Goal: Information Seeking & Learning: Learn about a topic

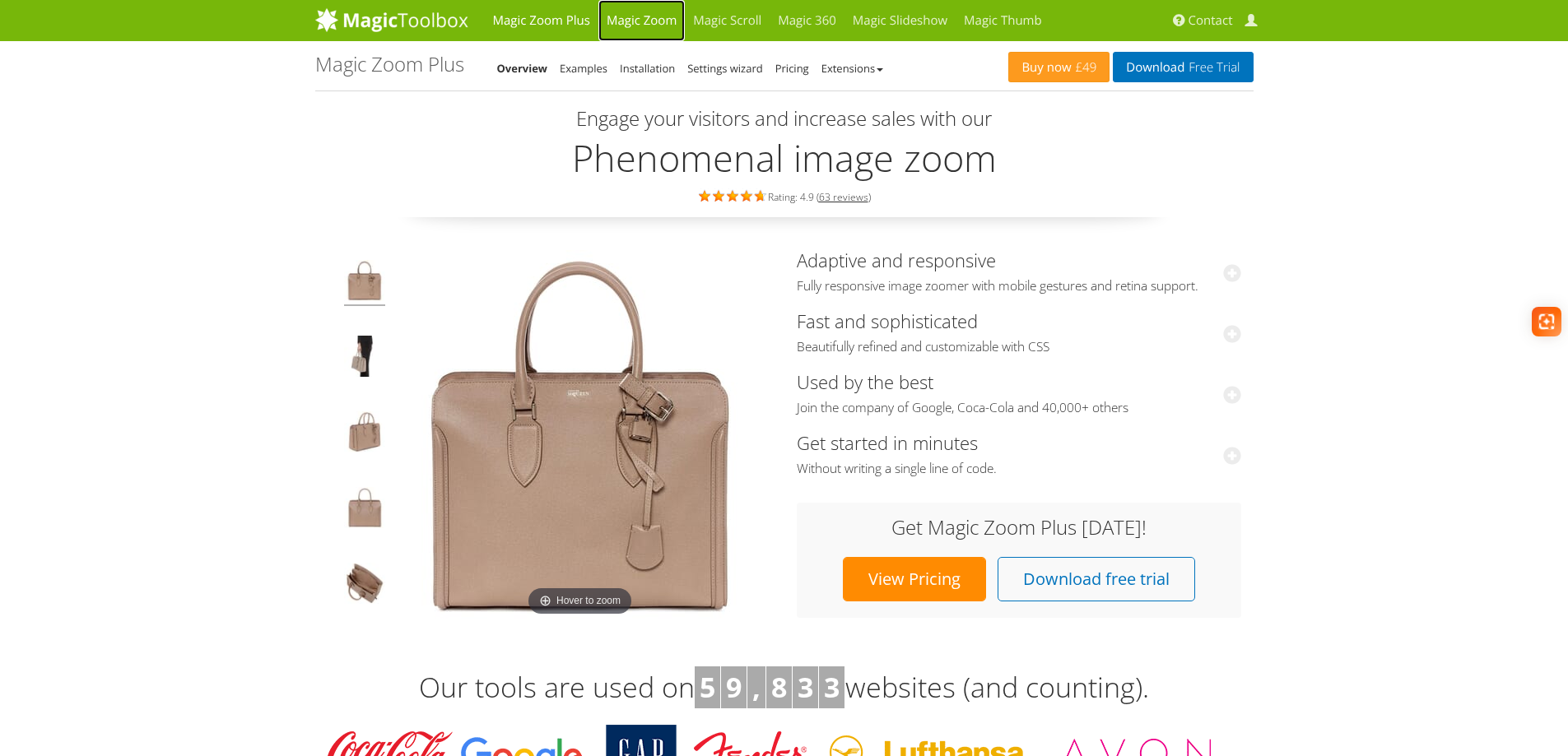
click at [635, 19] on link "Magic Zoom" at bounding box center [642, 20] width 87 height 41
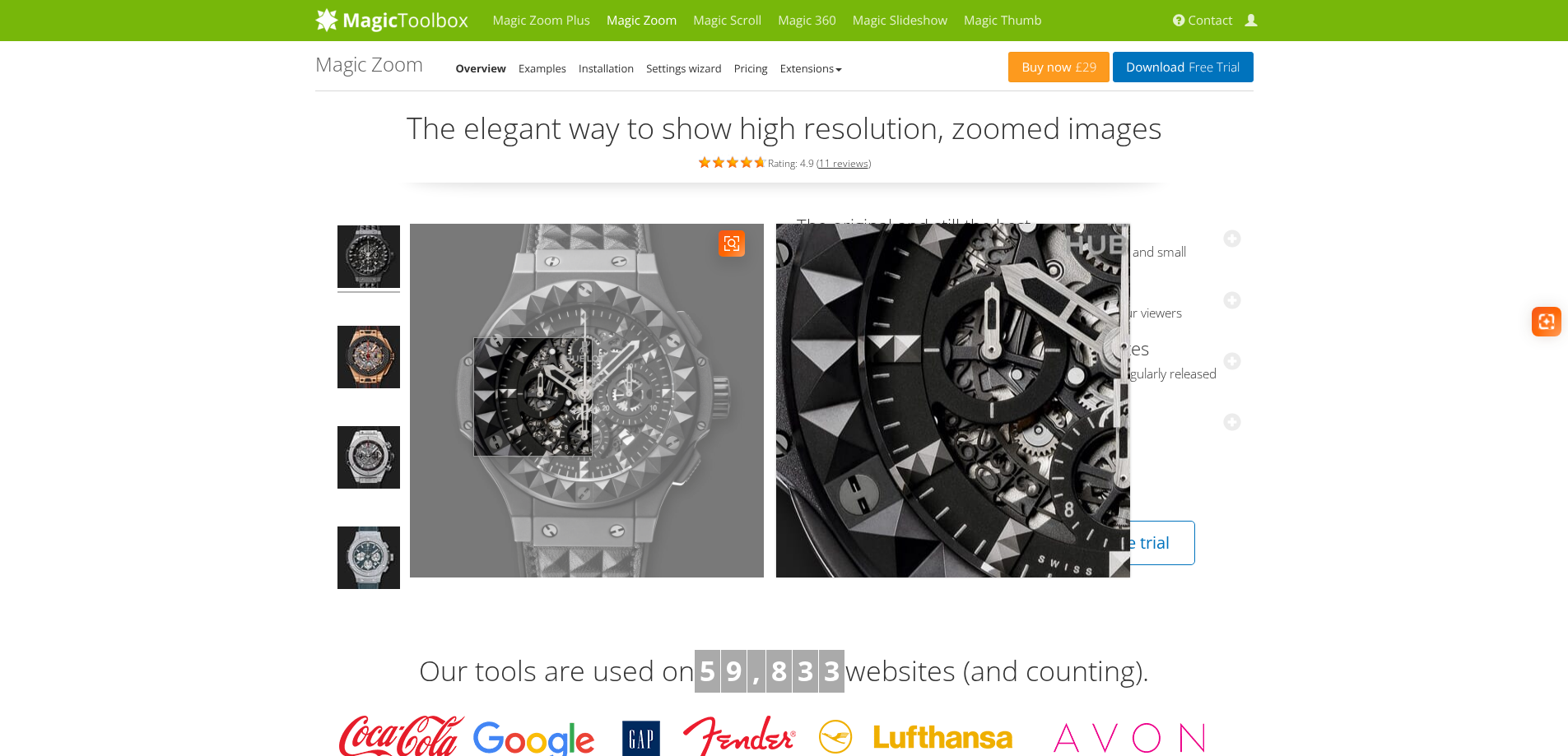
click at [534, 395] on img at bounding box center [587, 401] width 354 height 354
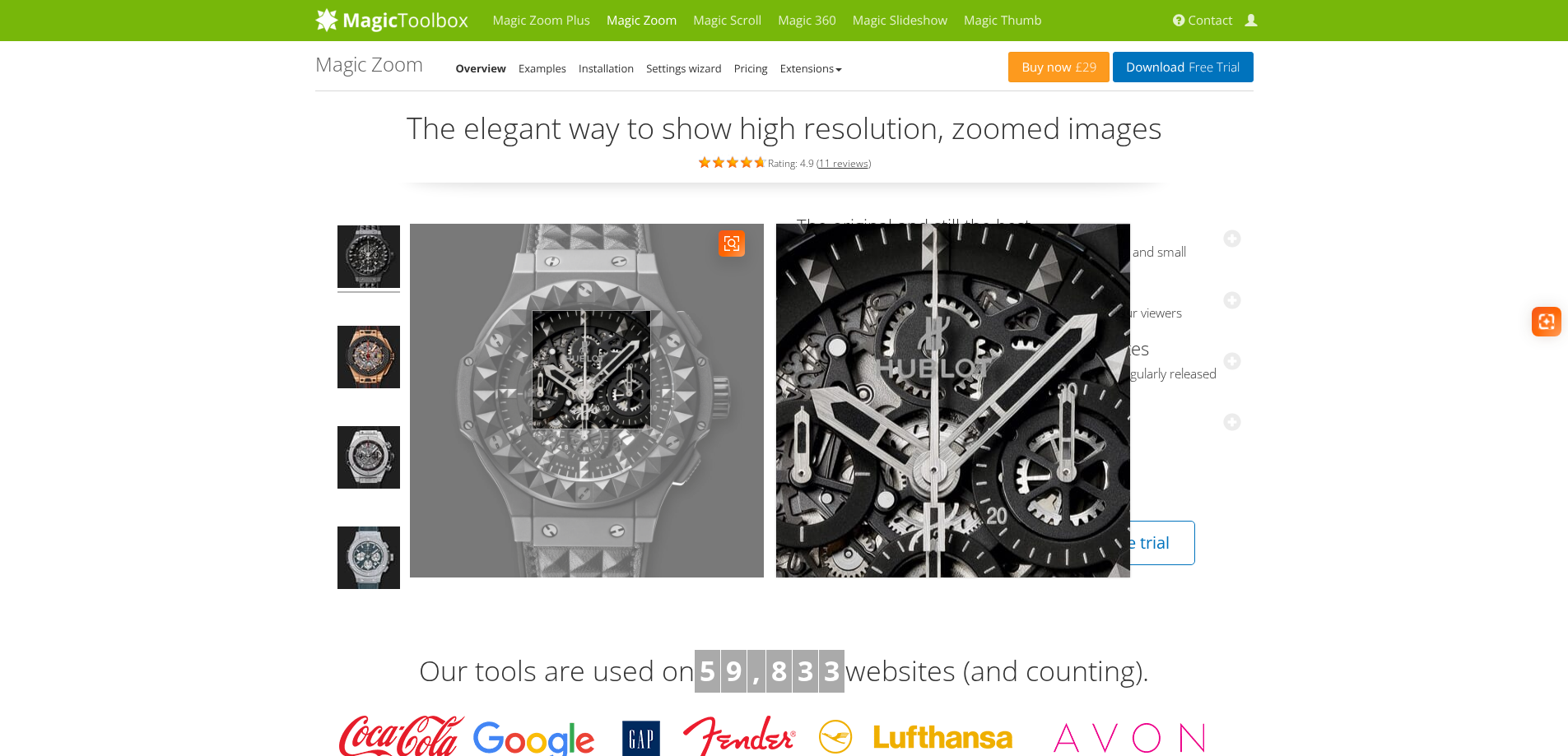
click at [591, 370] on img at bounding box center [587, 401] width 354 height 354
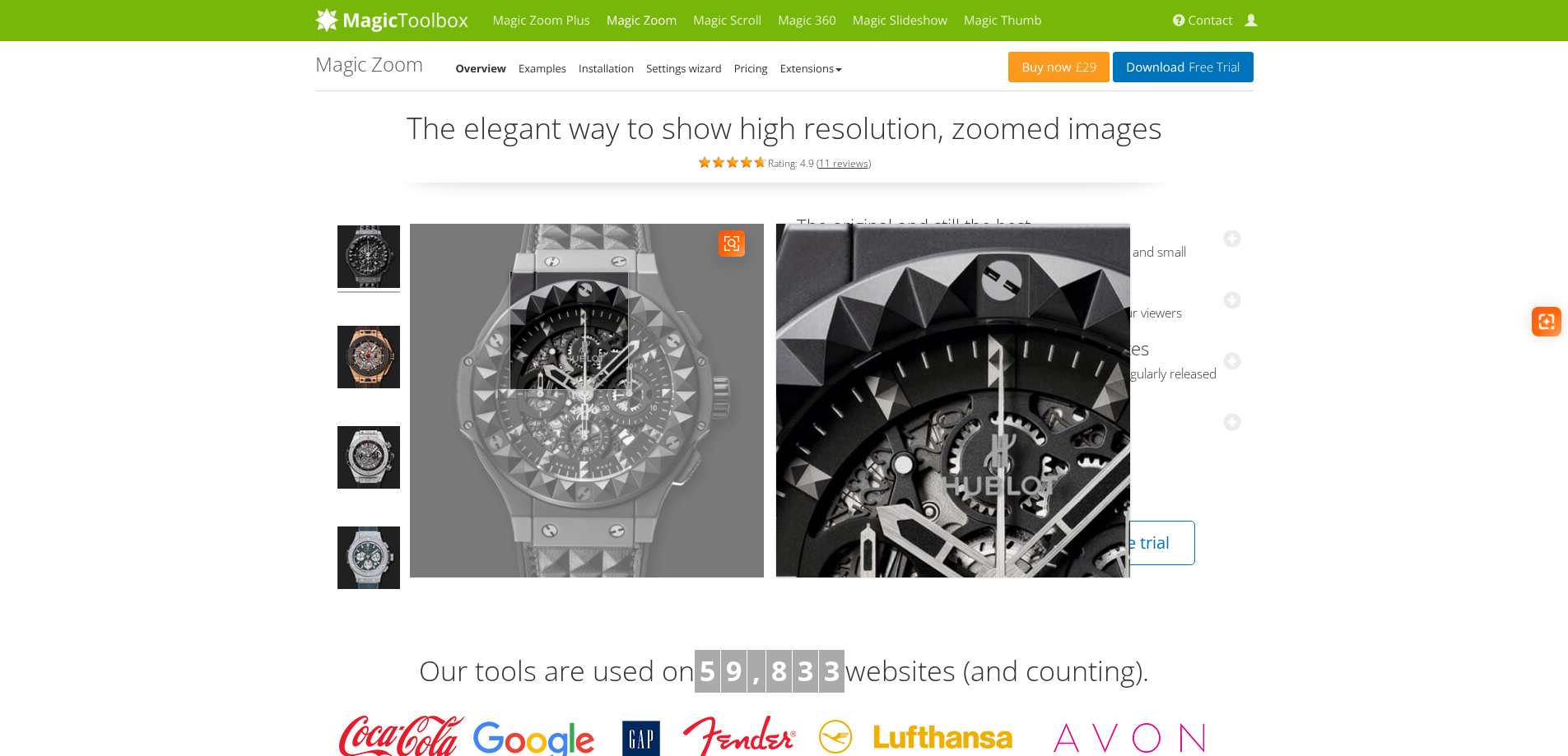
click at [569, 331] on img at bounding box center [587, 401] width 354 height 354
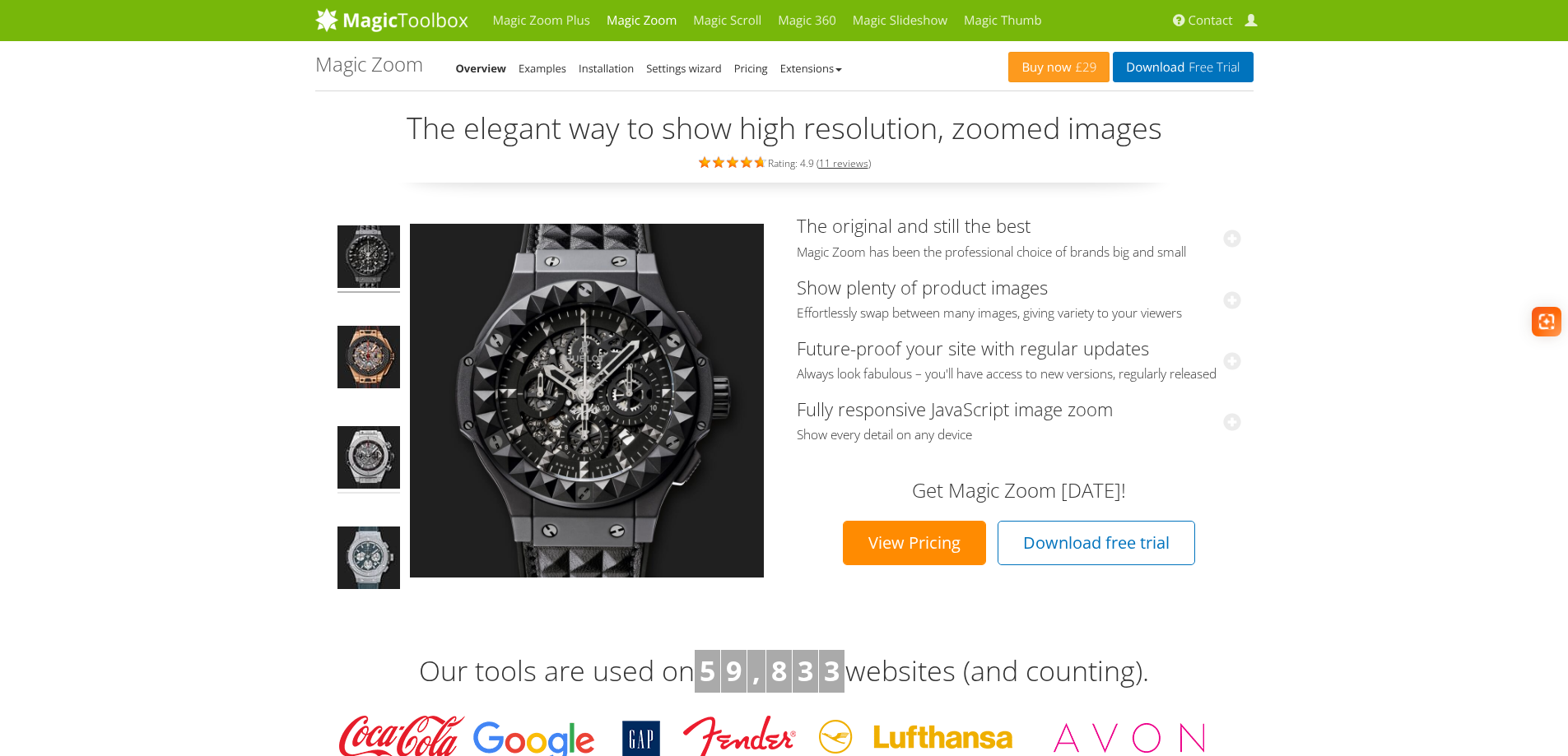
click at [360, 455] on img at bounding box center [368, 460] width 62 height 67
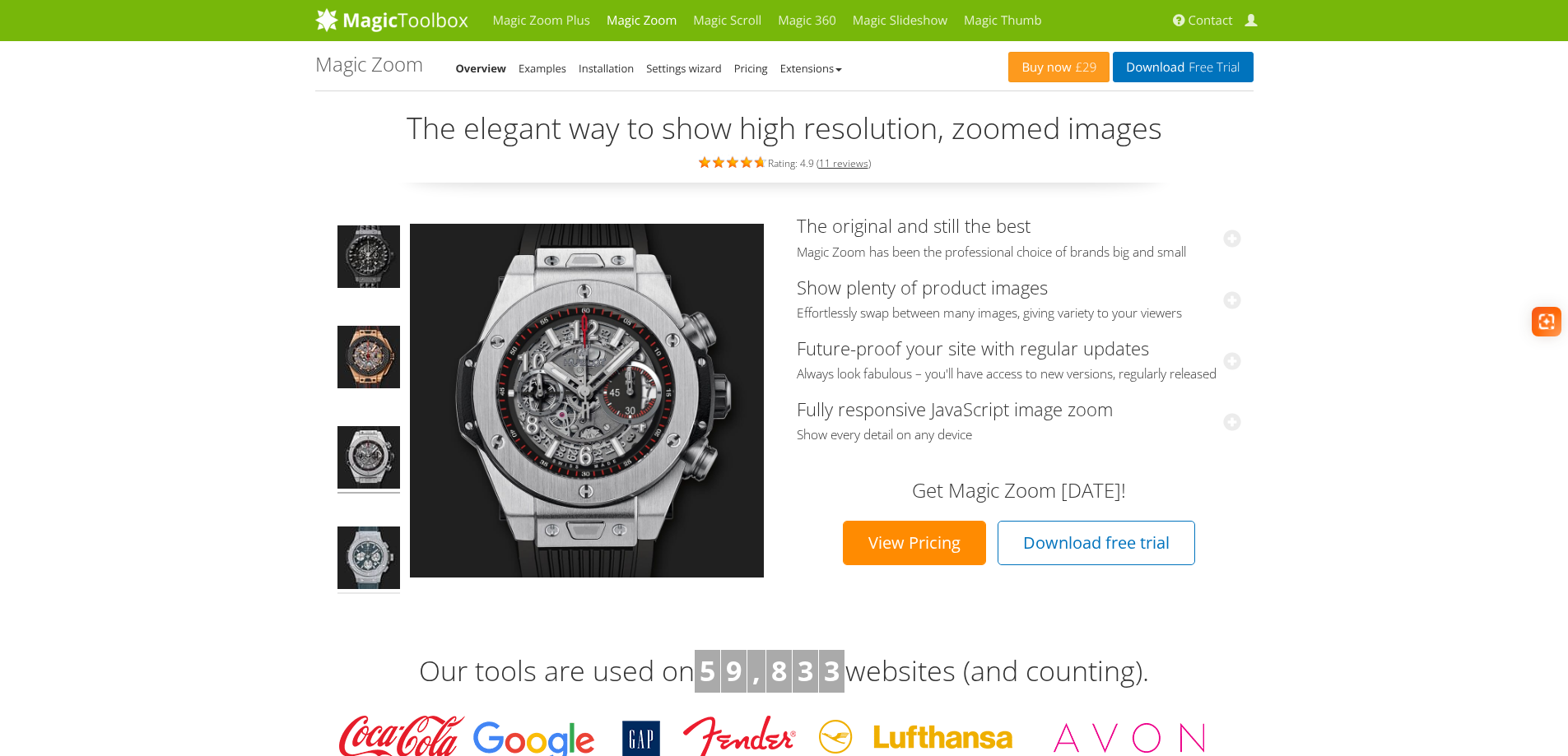
click at [350, 537] on img at bounding box center [368, 560] width 62 height 67
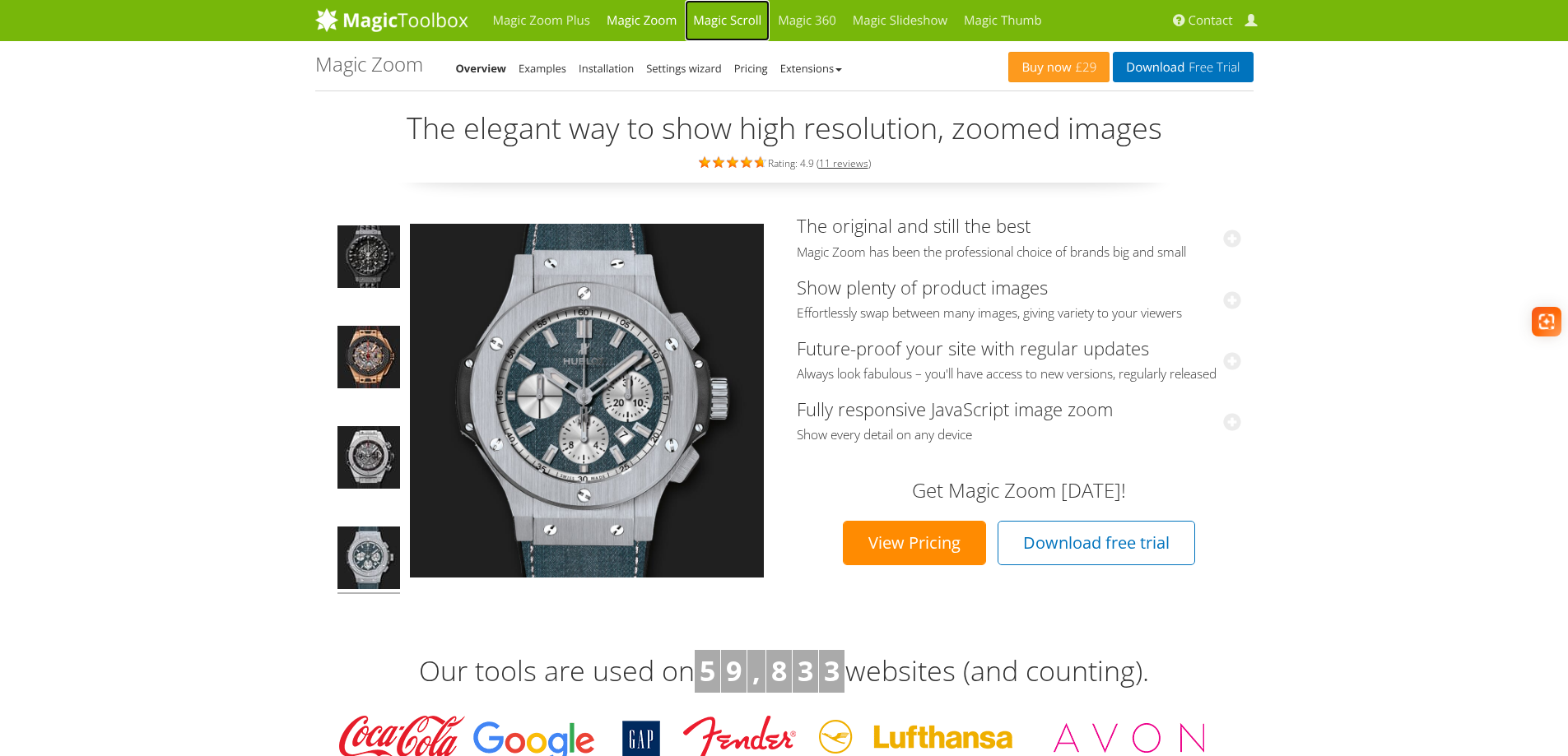
click at [726, 26] on link "Magic Scroll" at bounding box center [727, 20] width 85 height 41
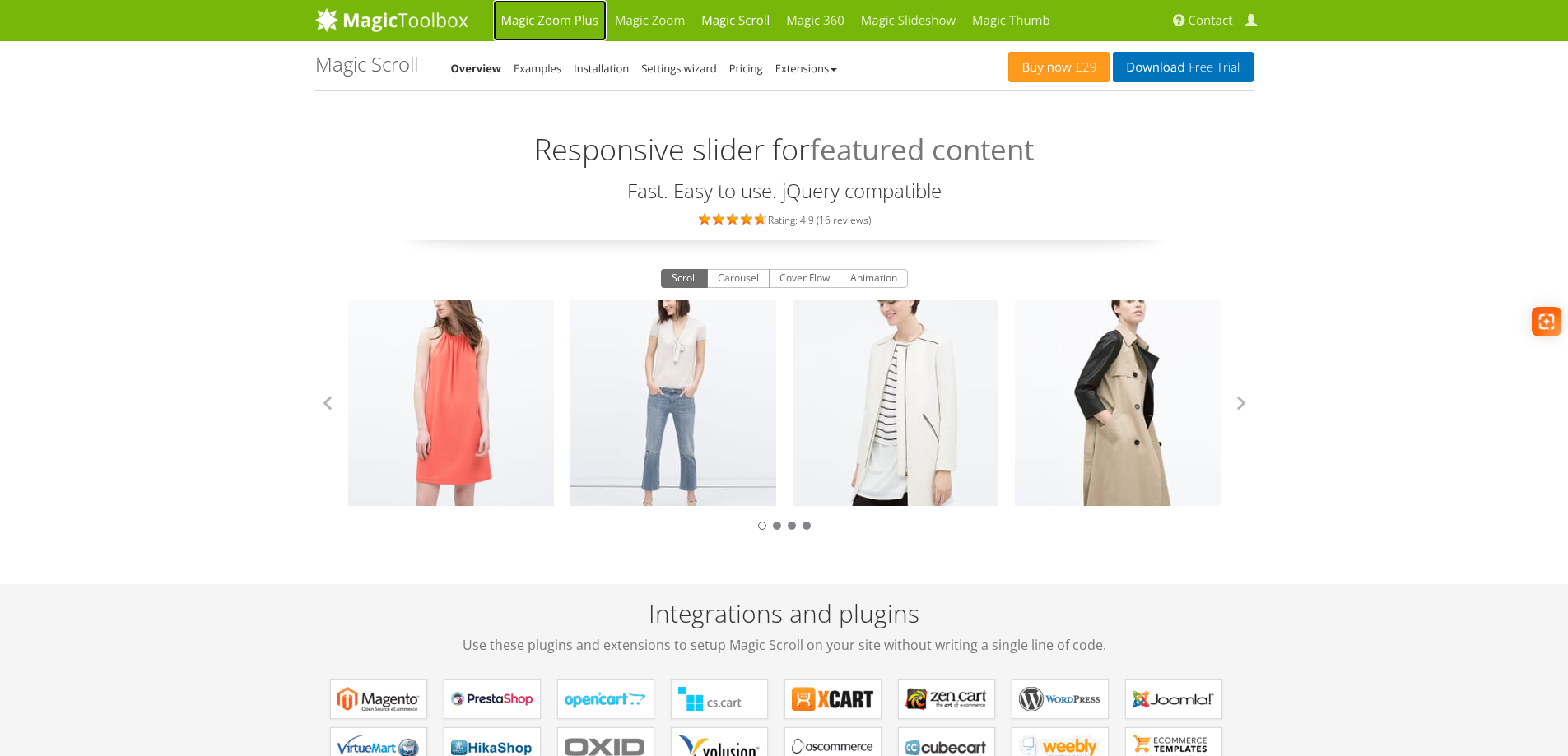
click at [594, 19] on link "Magic Zoom Plus" at bounding box center [549, 20] width 113 height 41
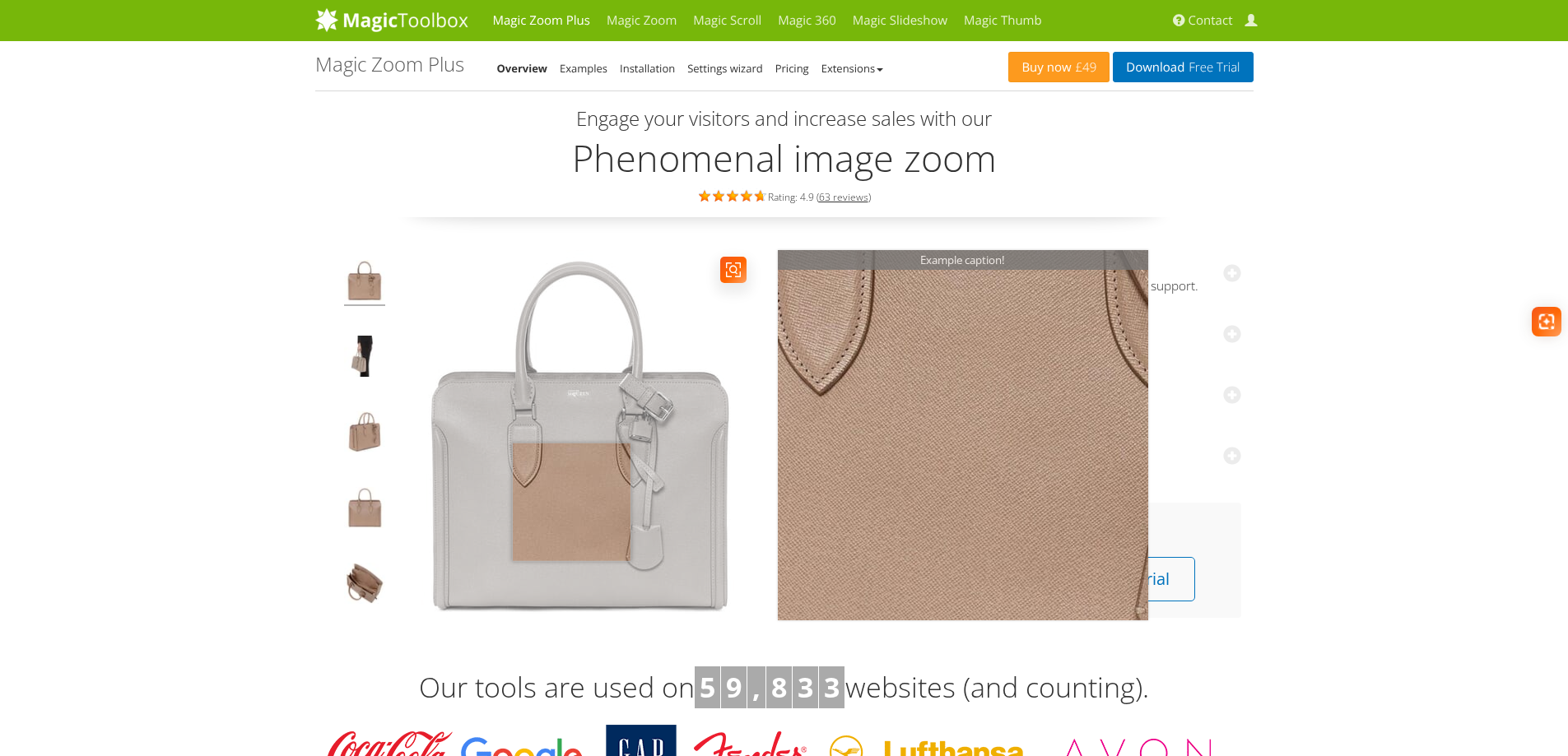
click at [571, 502] on img at bounding box center [580, 435] width 370 height 370
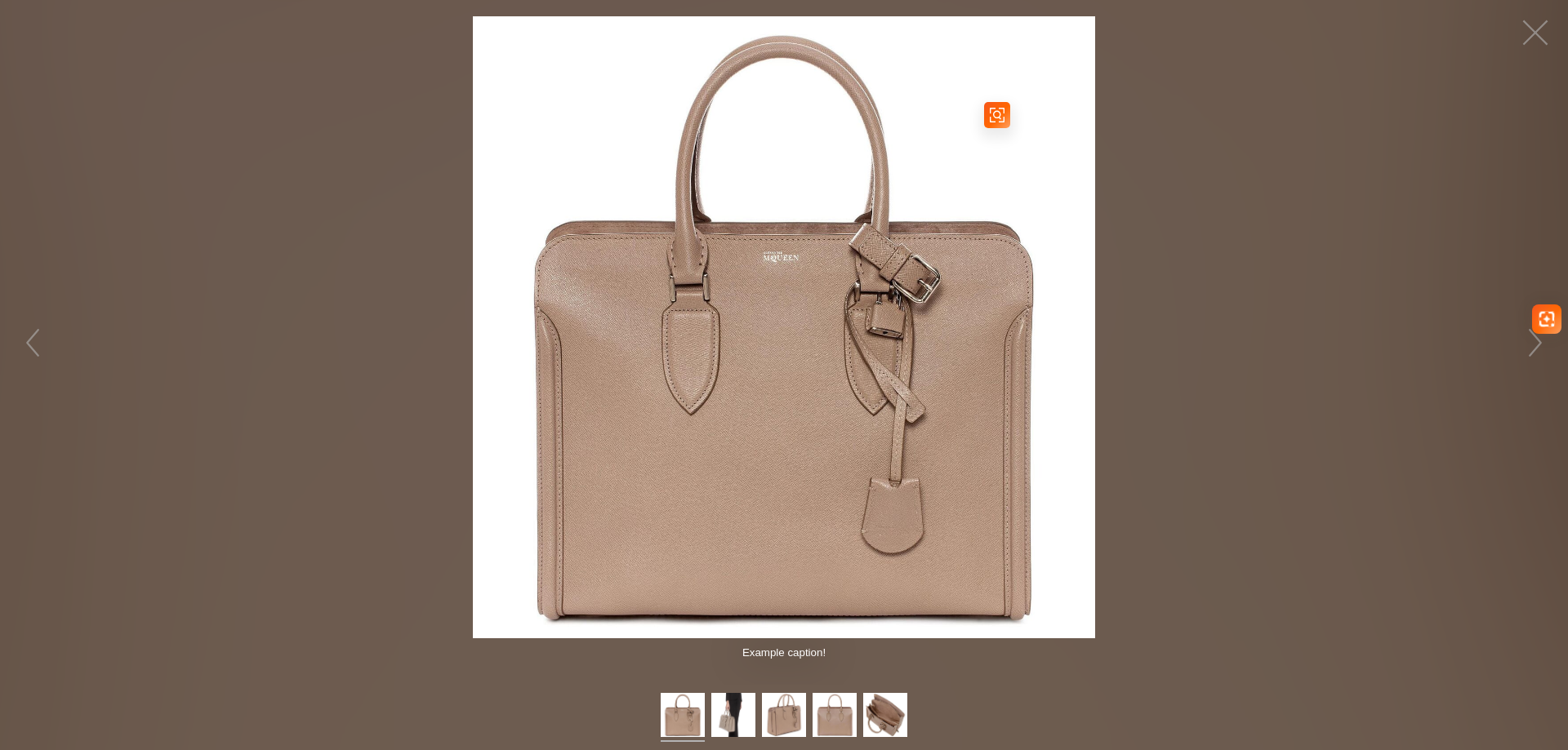
click at [715, 377] on img at bounding box center [784, 327] width 623 height 622
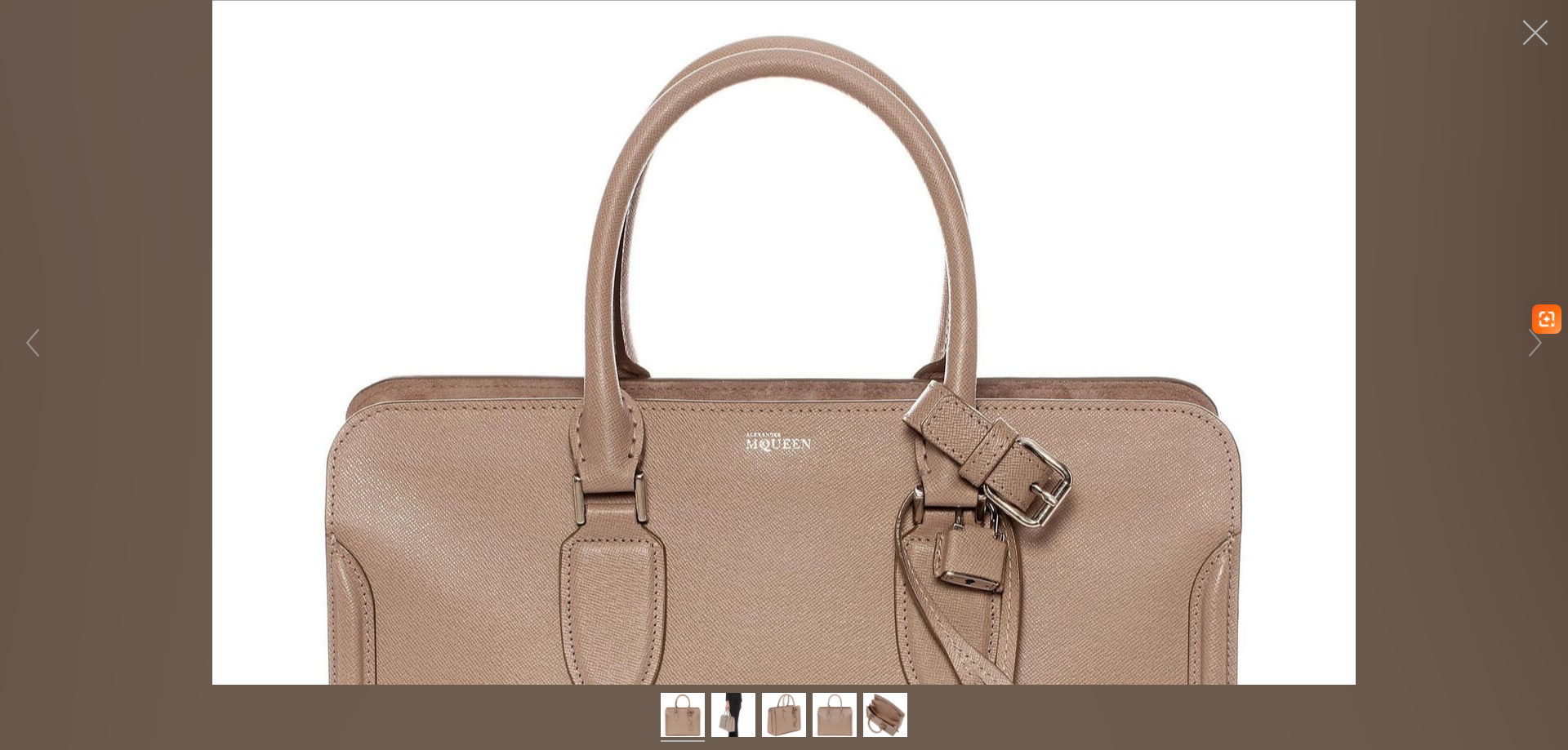
click at [1541, 44] on button "button" at bounding box center [1535, 33] width 49 height 49
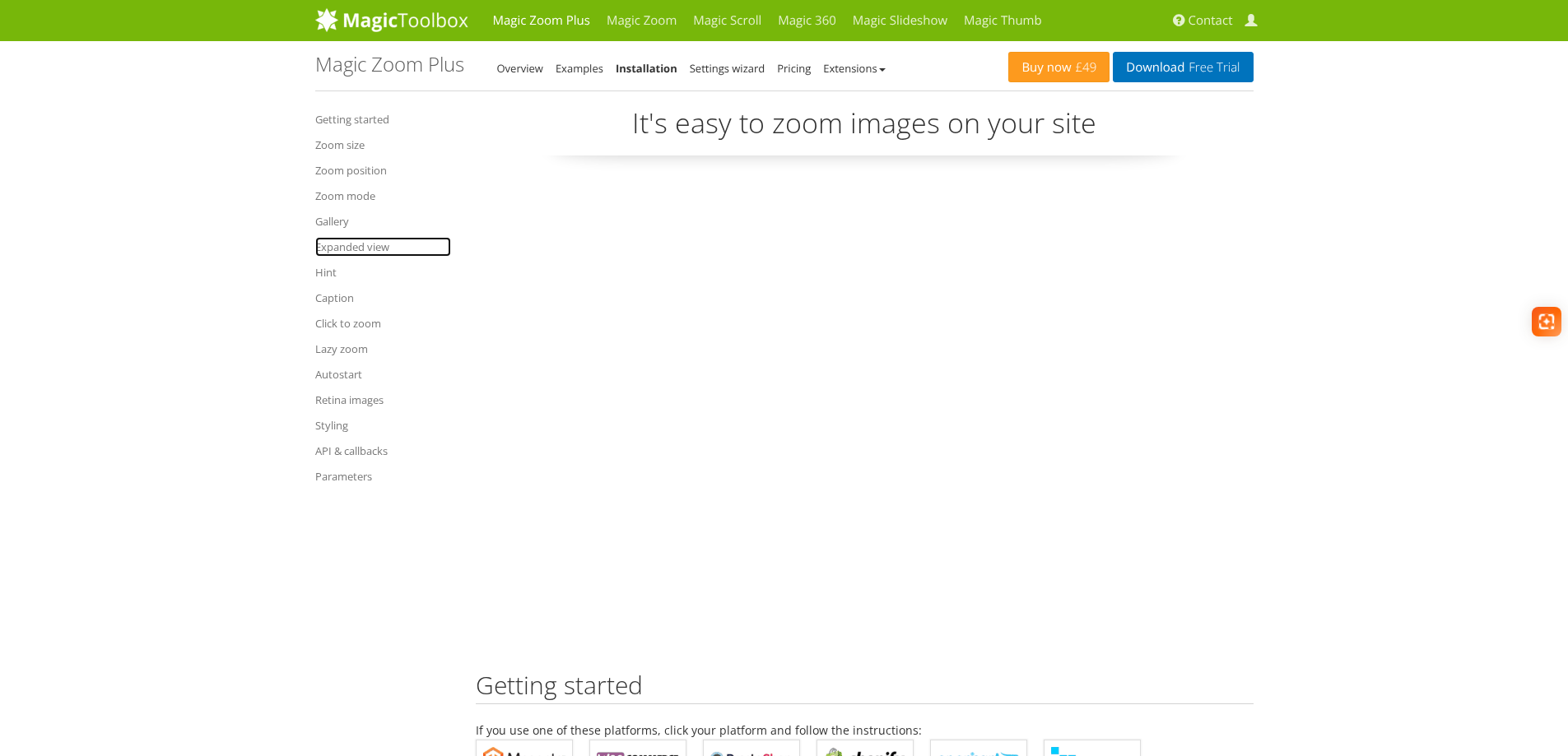
click at [334, 249] on link "Expanded view" at bounding box center [383, 246] width 136 height 20
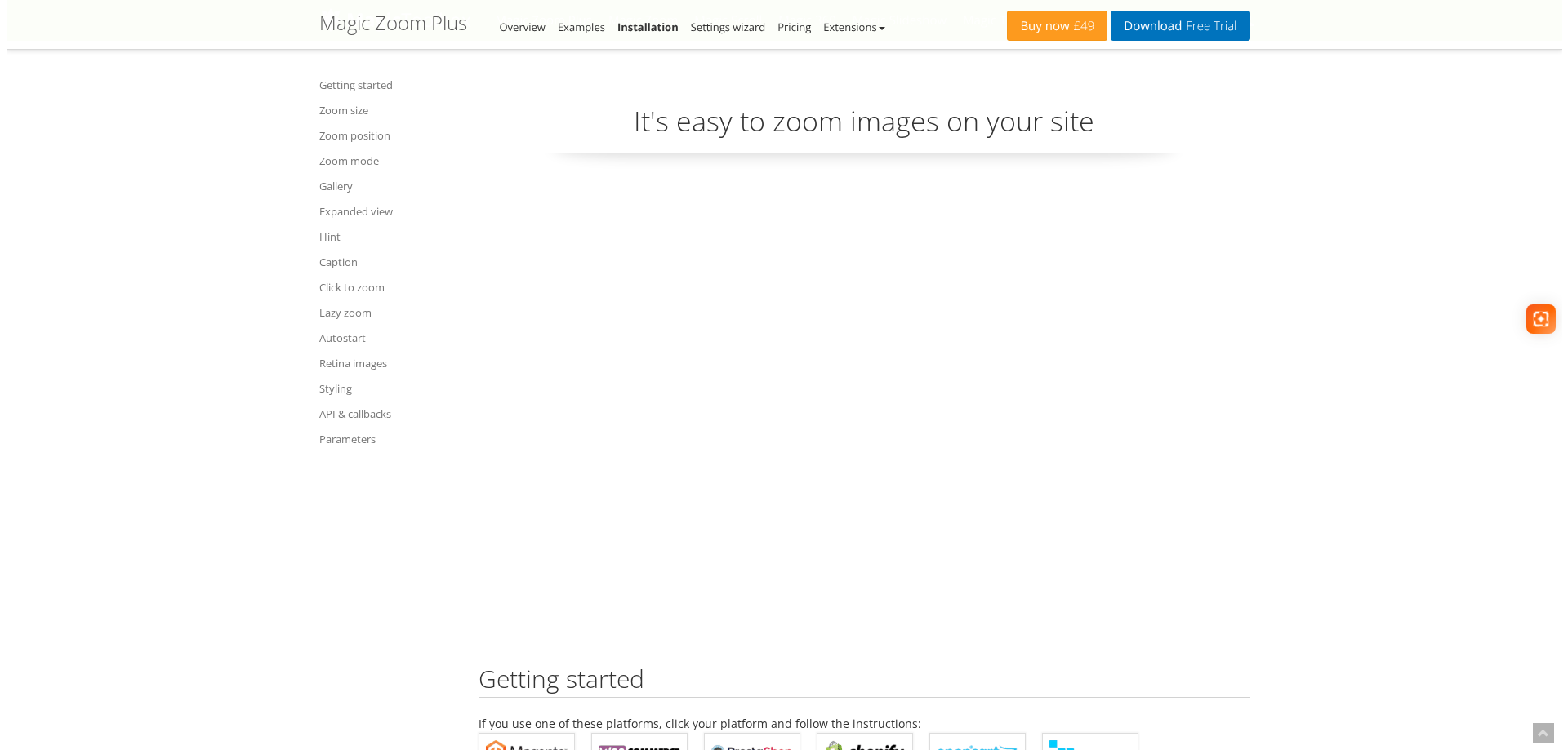
scroll to position [9176, 0]
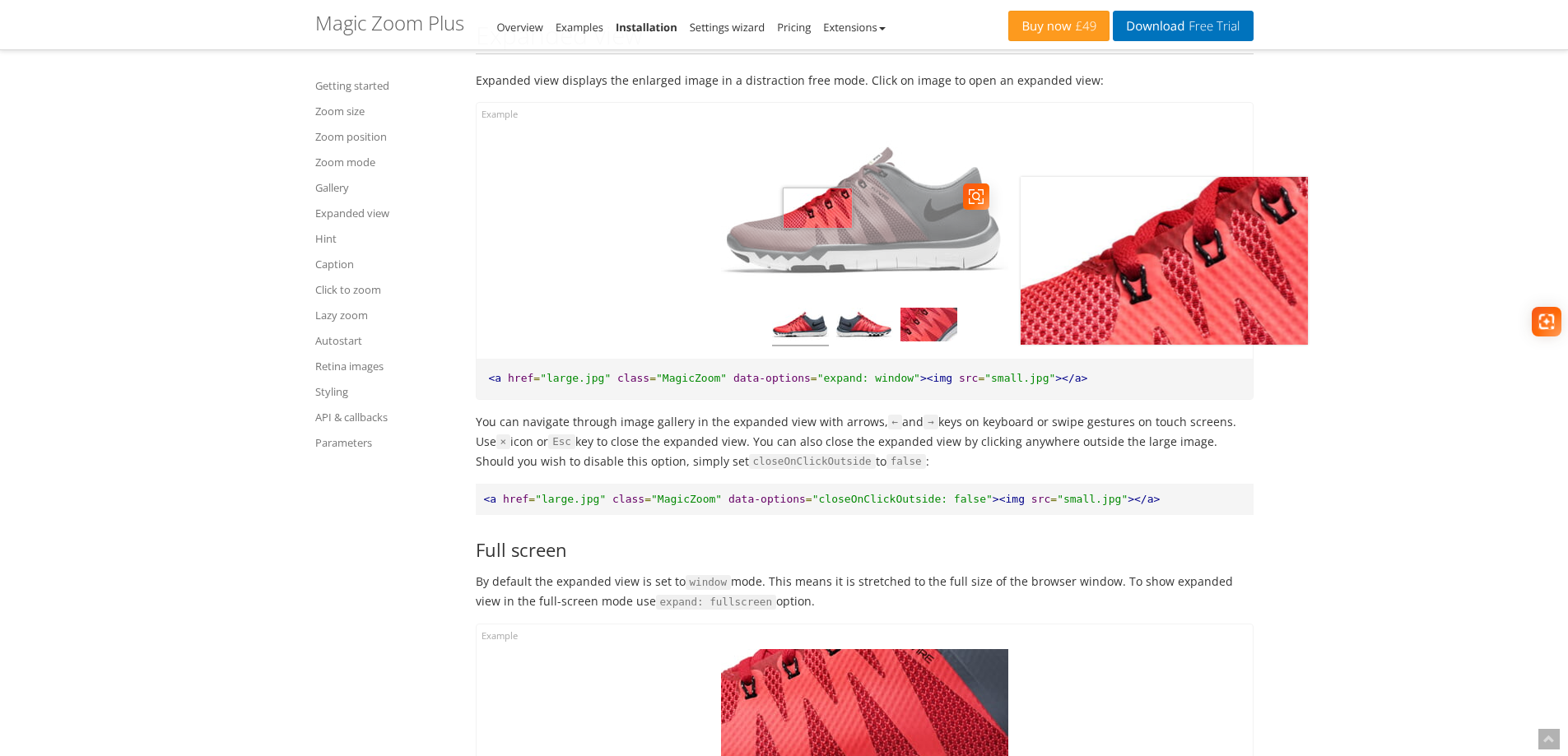
click at [817, 258] on img at bounding box center [864, 211] width 287 height 168
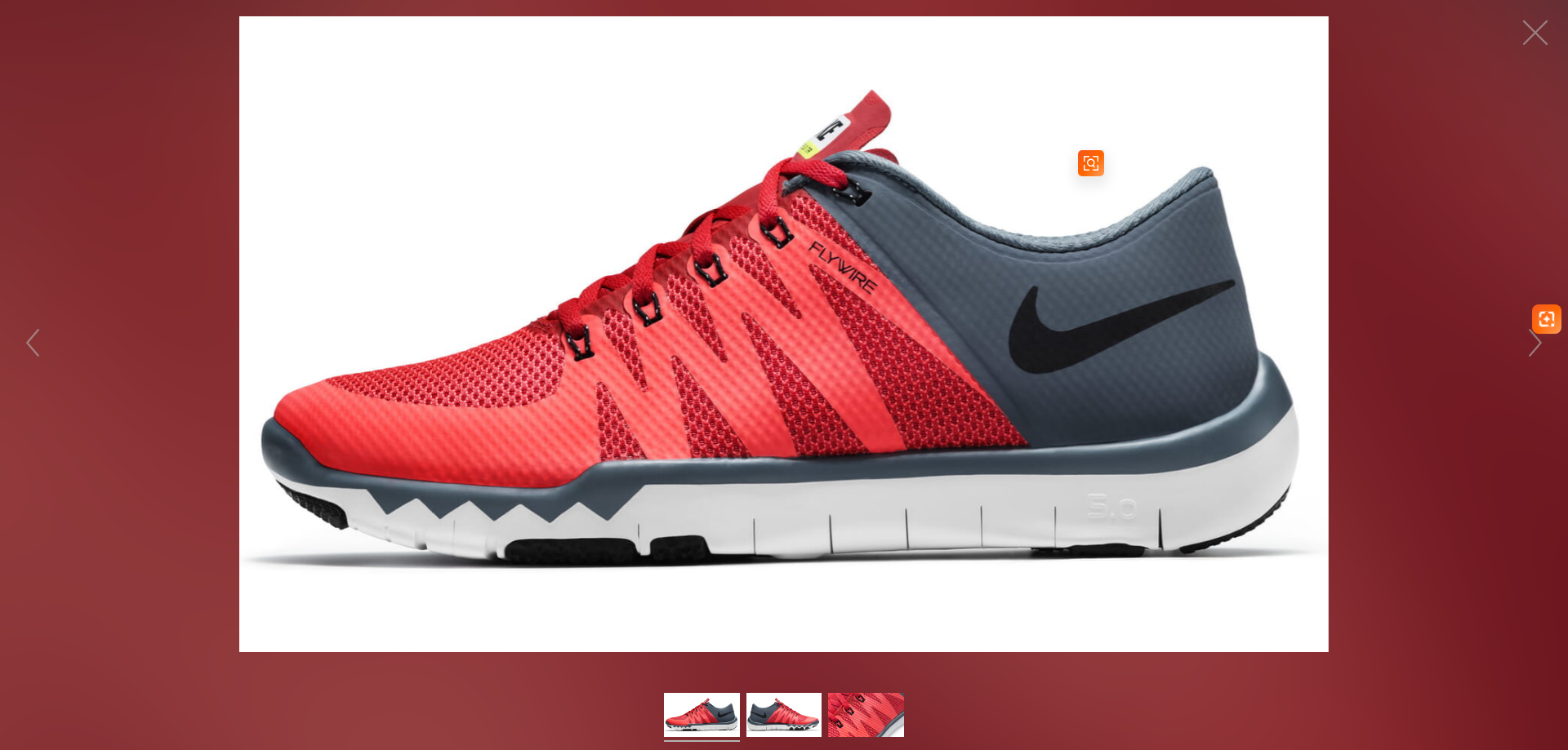
click at [865, 399] on img at bounding box center [784, 334] width 1090 height 636
click at [800, 711] on img at bounding box center [784, 718] width 75 height 49
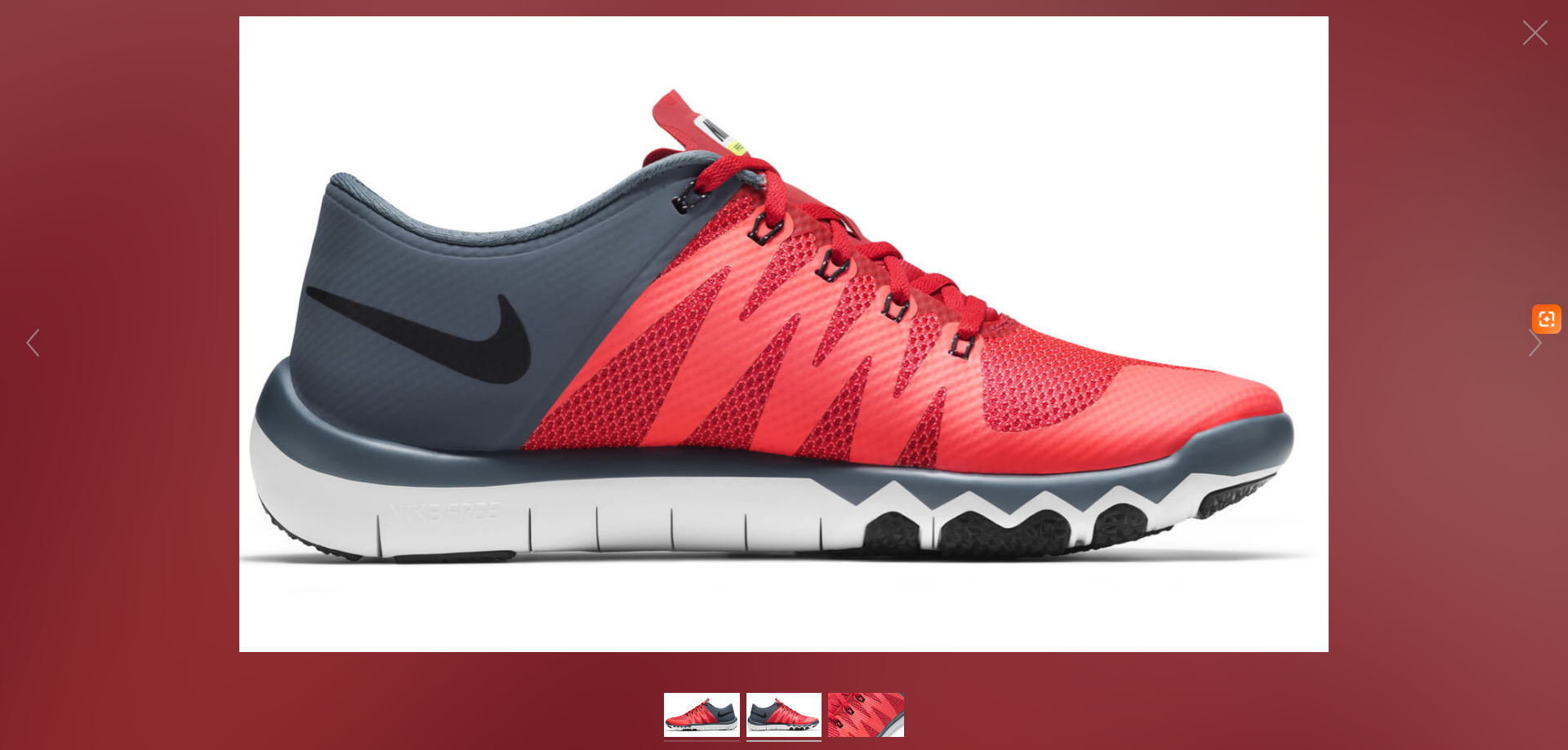
click at [694, 726] on img at bounding box center [701, 718] width 75 height 49
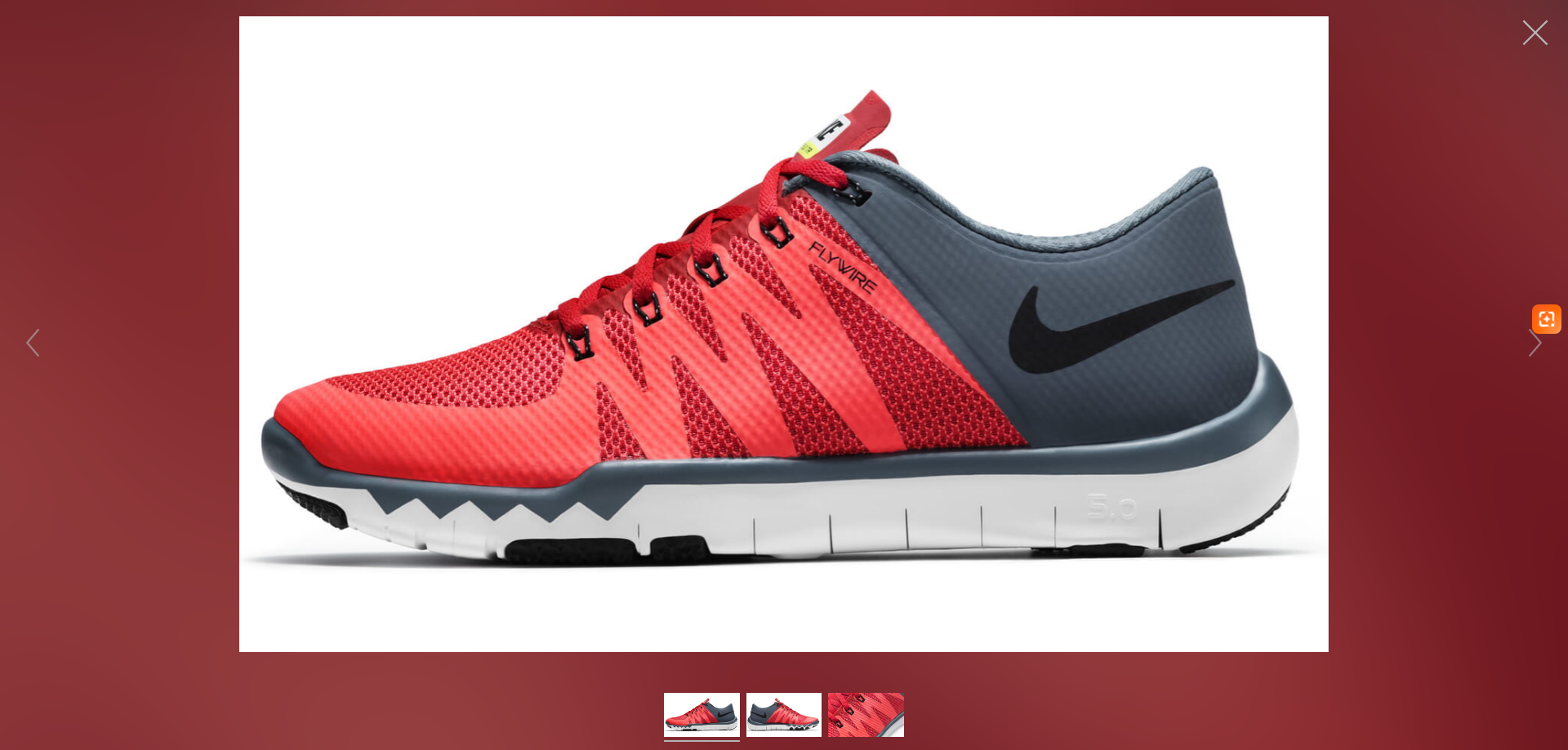
click at [1542, 34] on button "button" at bounding box center [1535, 33] width 49 height 49
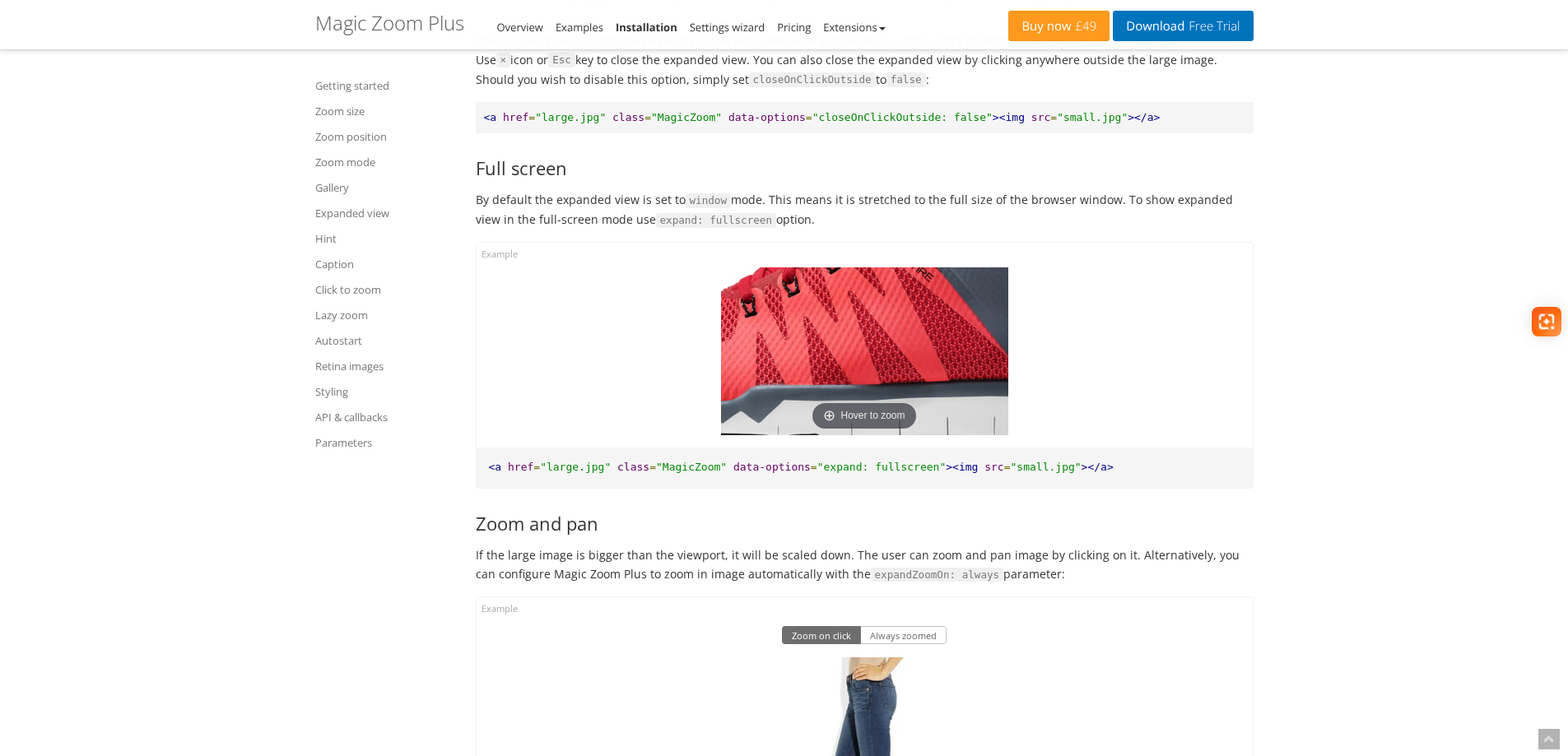
scroll to position [9659, 0]
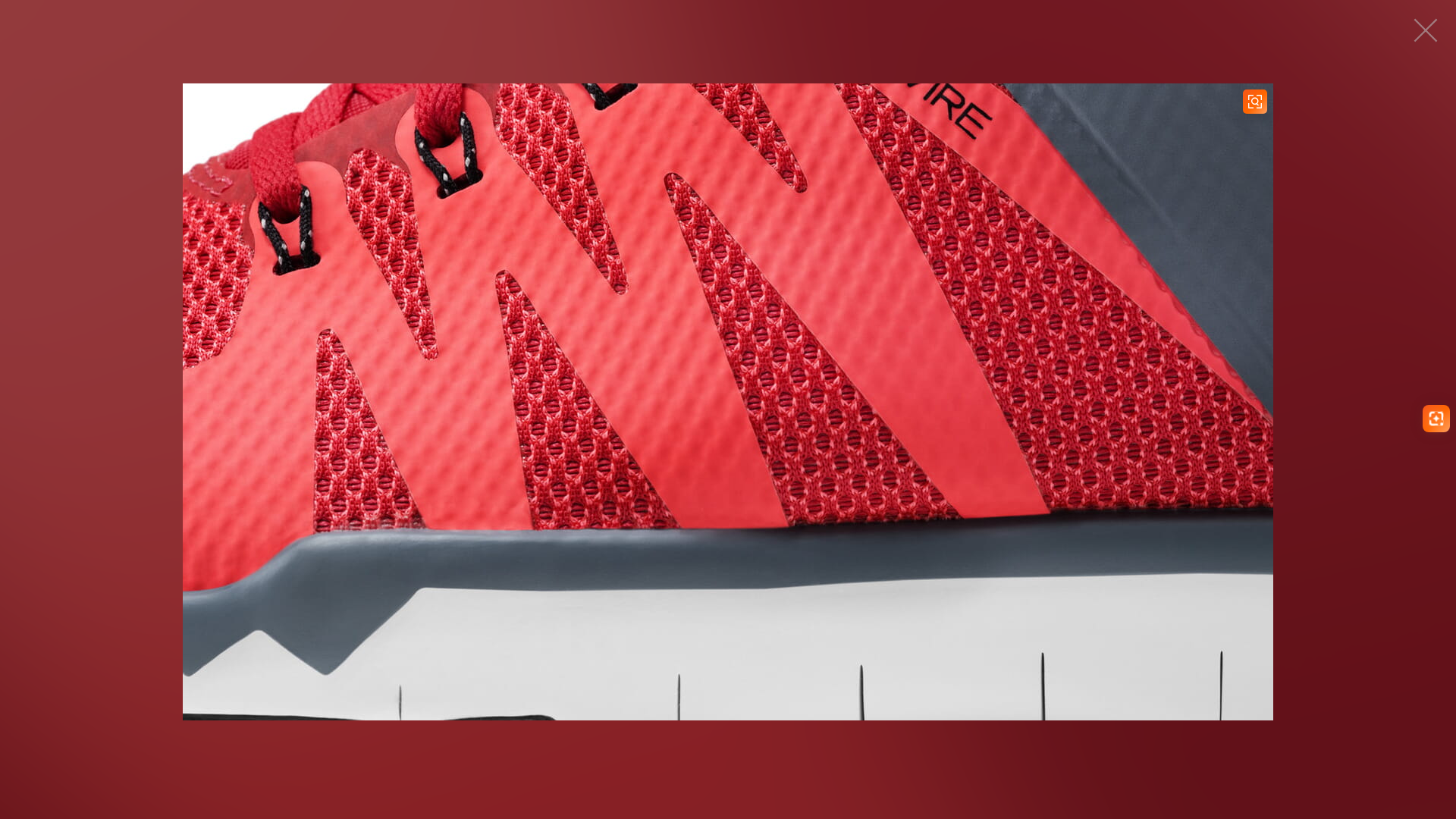
click at [915, 111] on img at bounding box center [728, 402] width 1090 height 637
click at [719, 309] on img at bounding box center [728, 402] width 1090 height 637
click at [1414, 37] on button "button" at bounding box center [1425, 31] width 46 height 46
click at [1444, 21] on button "button" at bounding box center [1425, 31] width 46 height 46
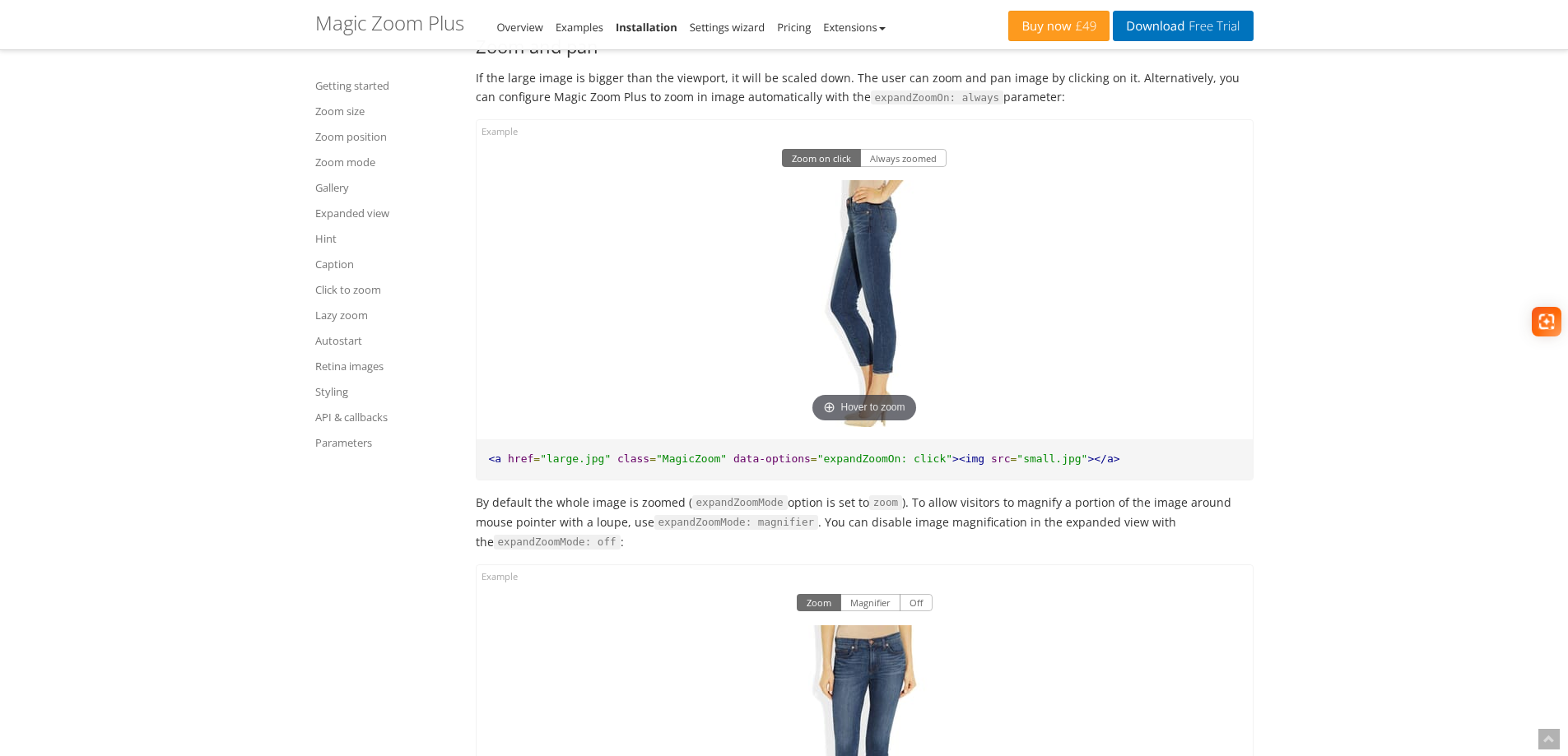
scroll to position [10071, 0]
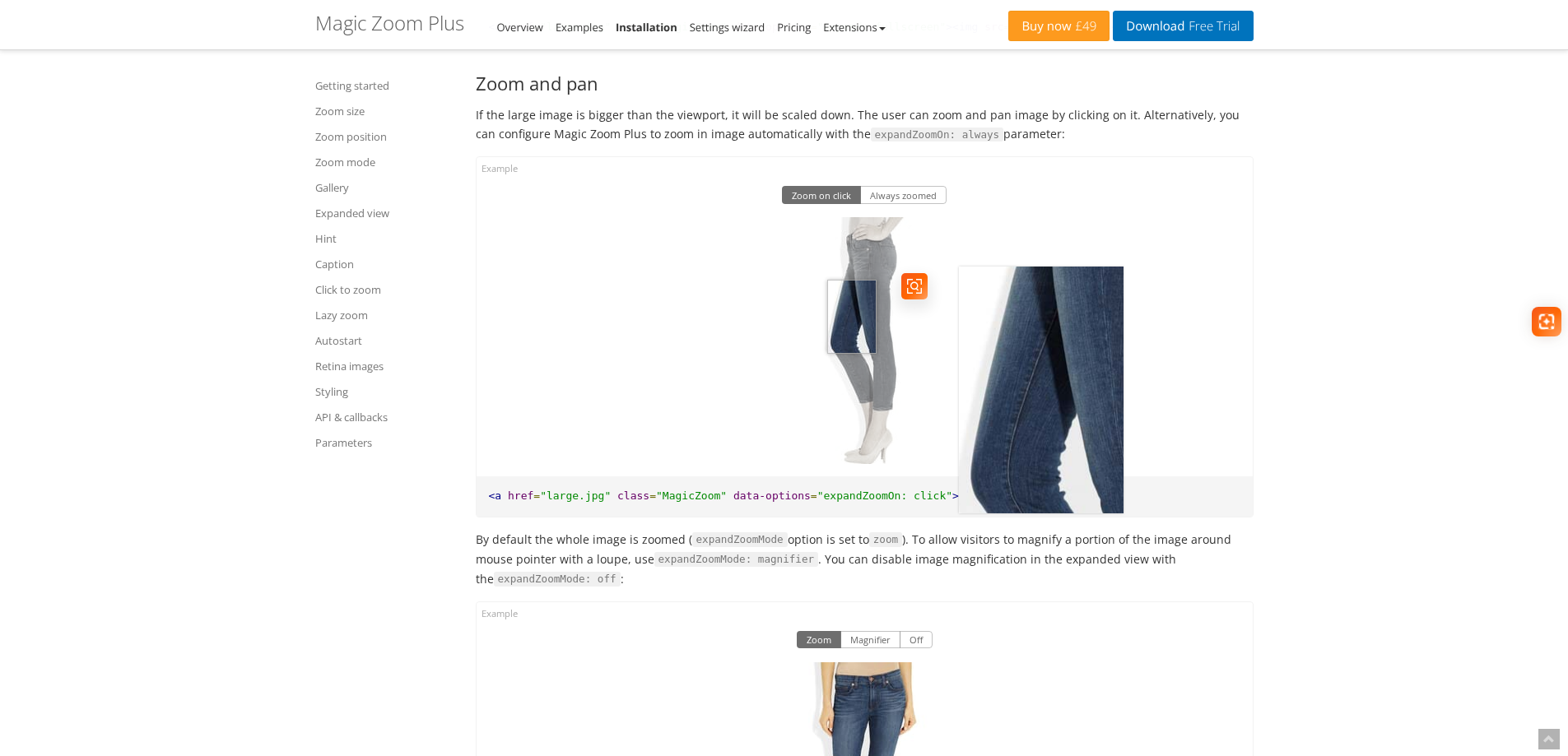
click at [852, 366] on img at bounding box center [863, 341] width 164 height 247
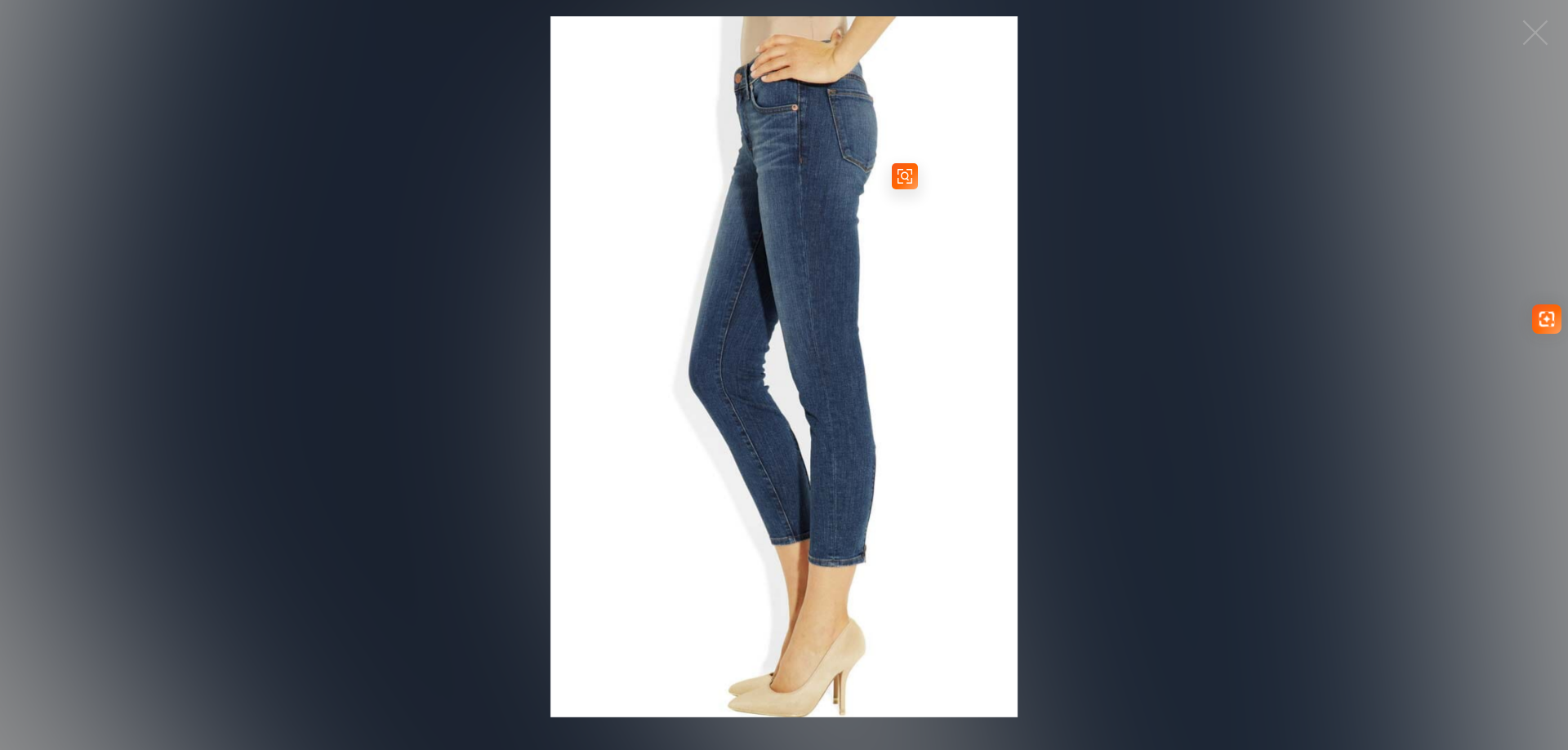
click at [760, 272] on img at bounding box center [785, 367] width 468 height 701
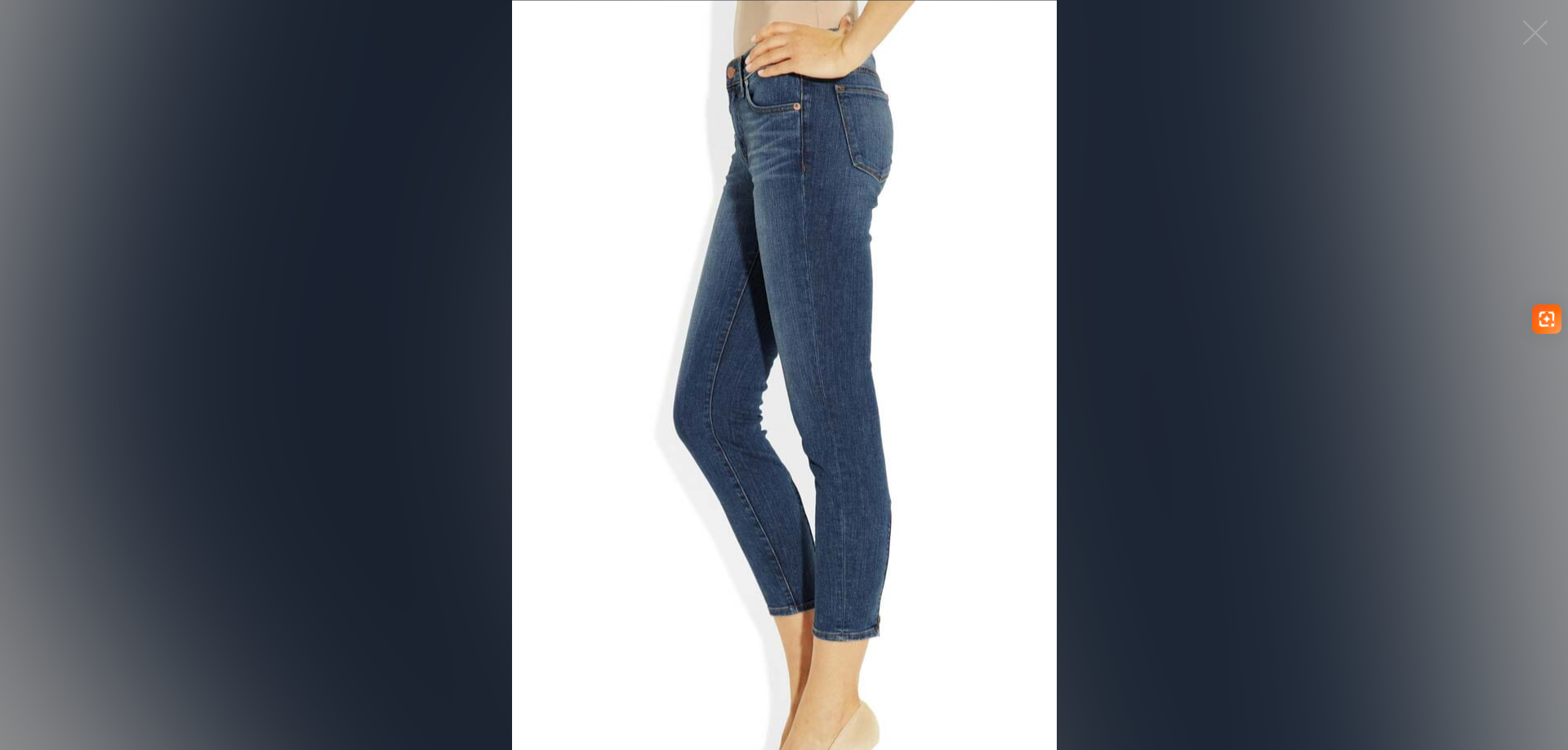
click at [760, 272] on figure "Click to expand" at bounding box center [784, 375] width 1568 height 750
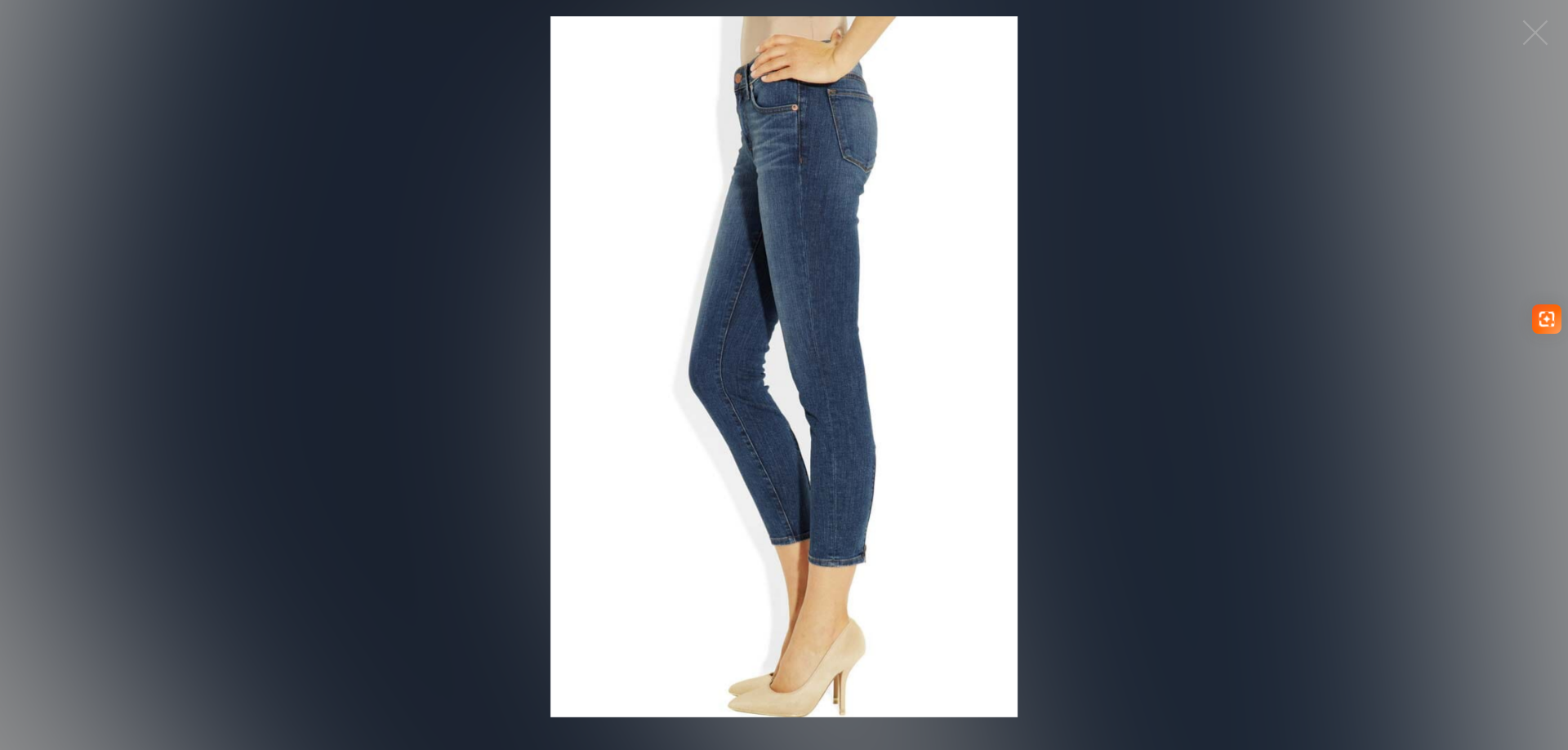
click at [1090, 247] on figure "Click to expand" at bounding box center [784, 367] width 1568 height 701
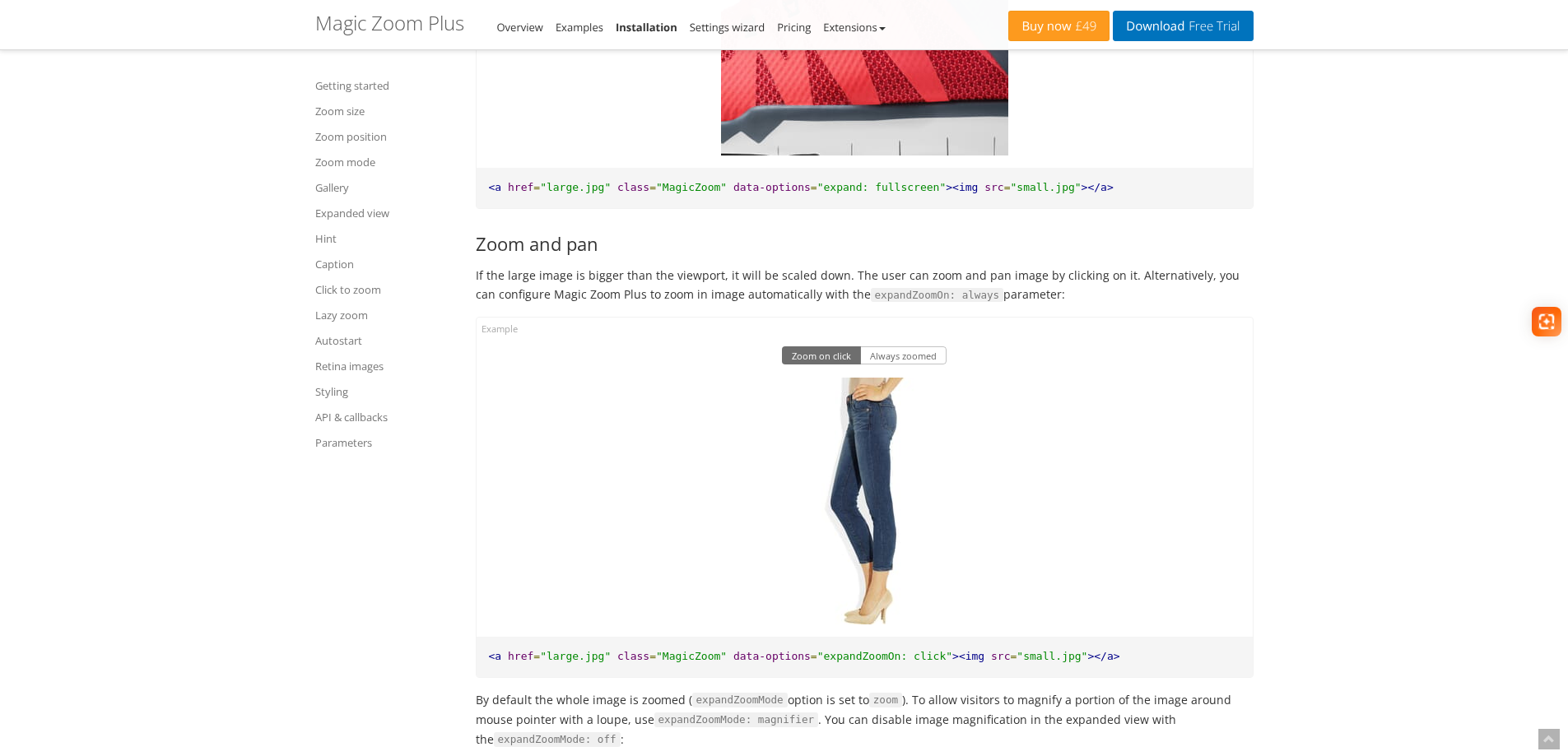
scroll to position [9906, 0]
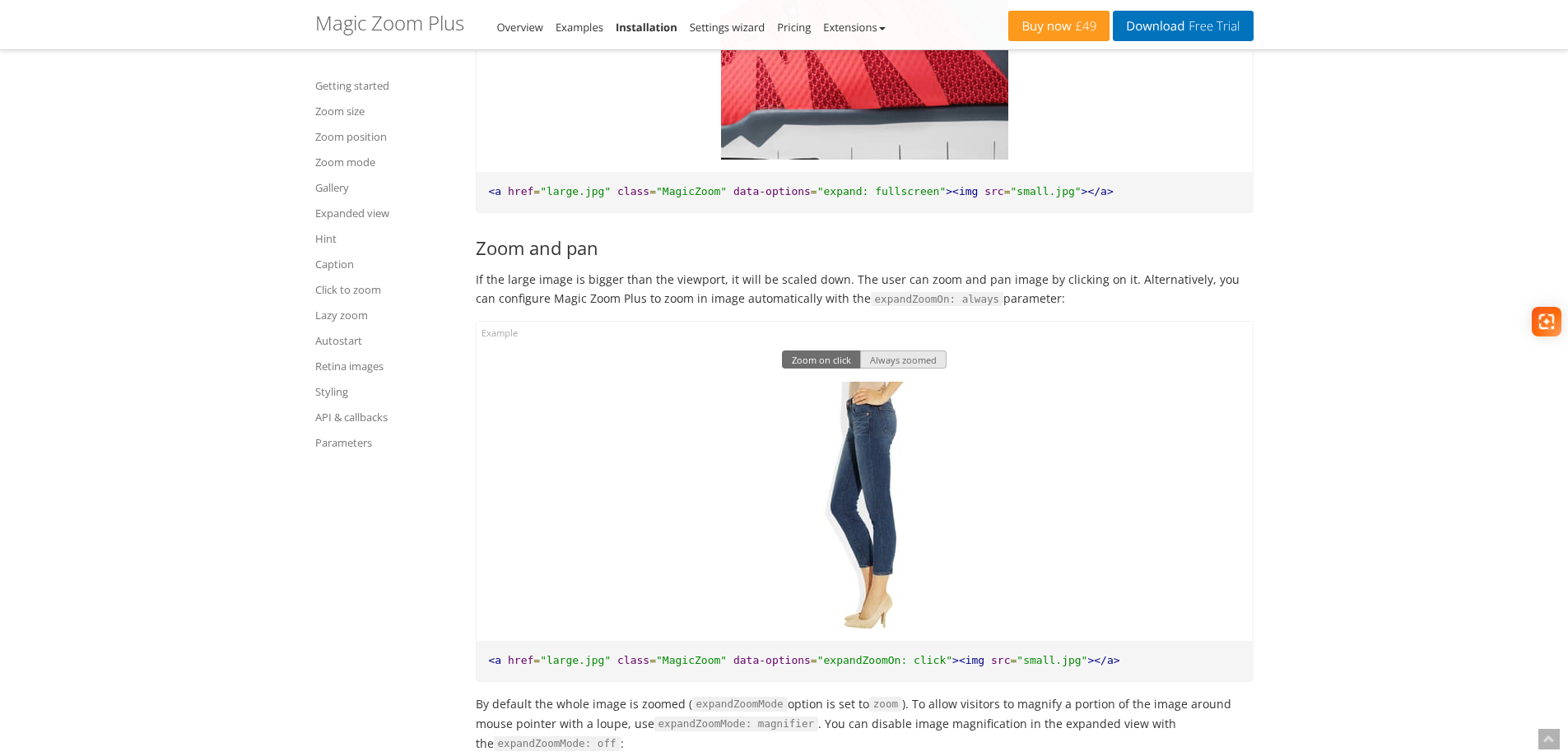
click at [902, 369] on button "Always zoomed" at bounding box center [903, 359] width 87 height 18
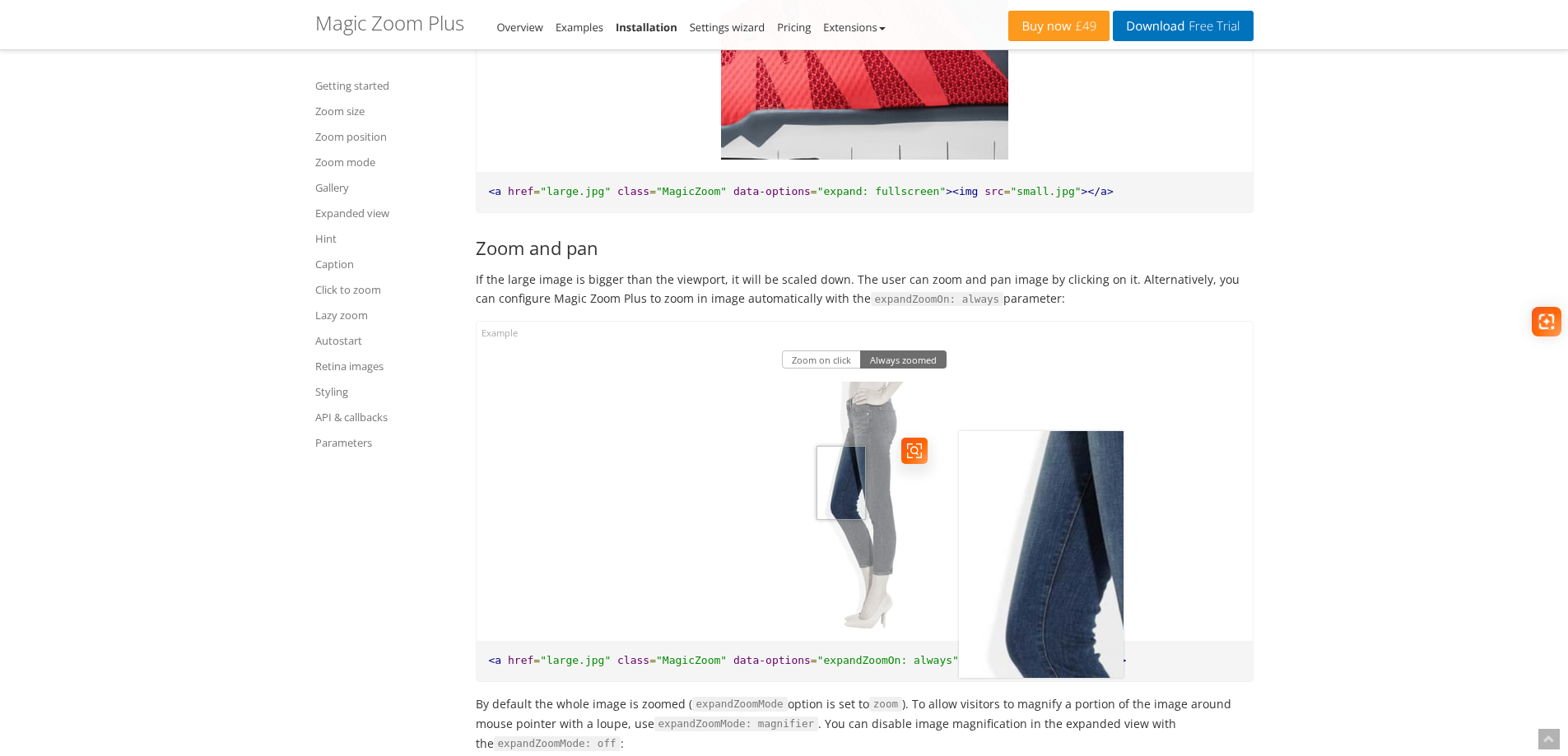
click at [841, 532] on img at bounding box center [863, 506] width 164 height 247
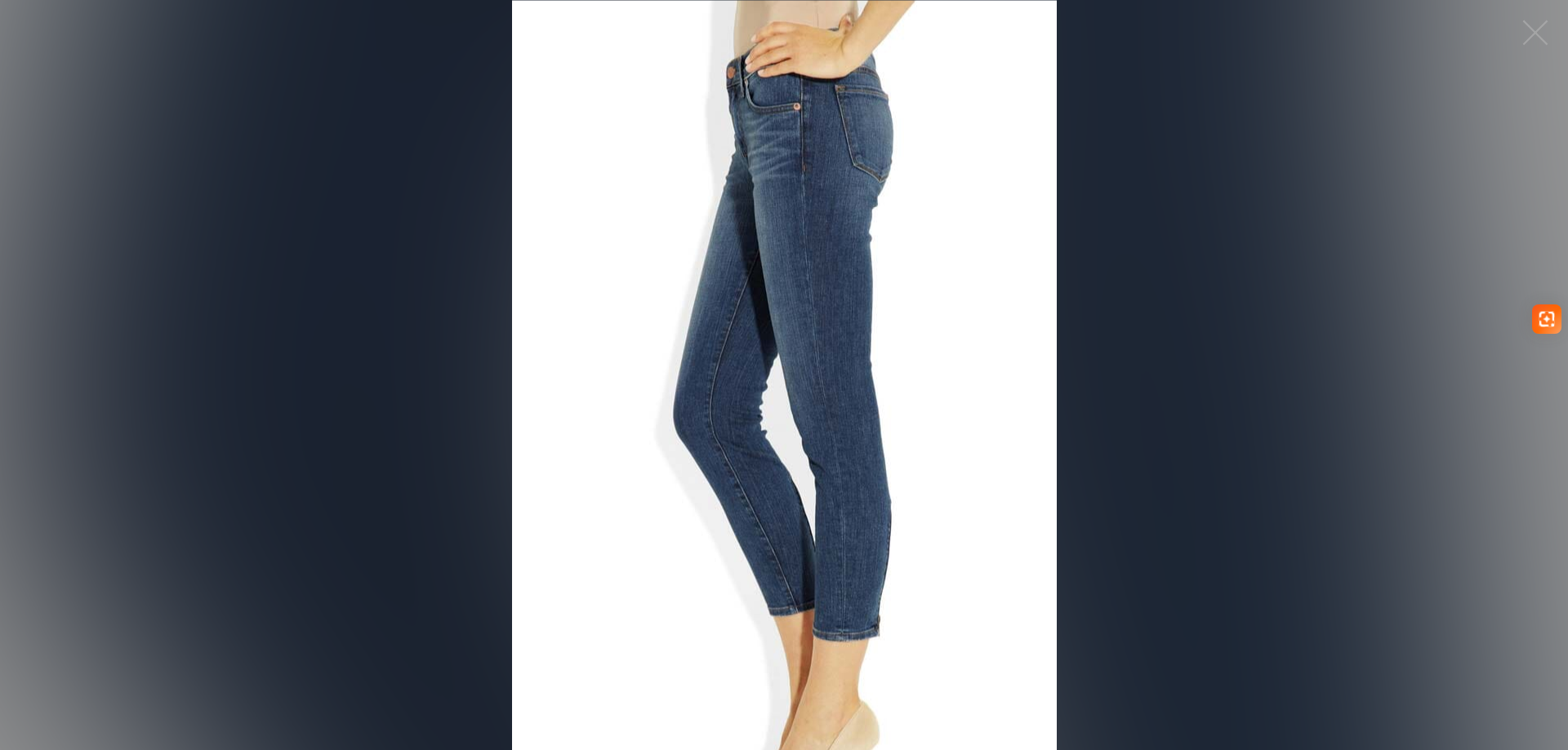
click at [788, 306] on figure "Click to expand" at bounding box center [784, 375] width 1568 height 750
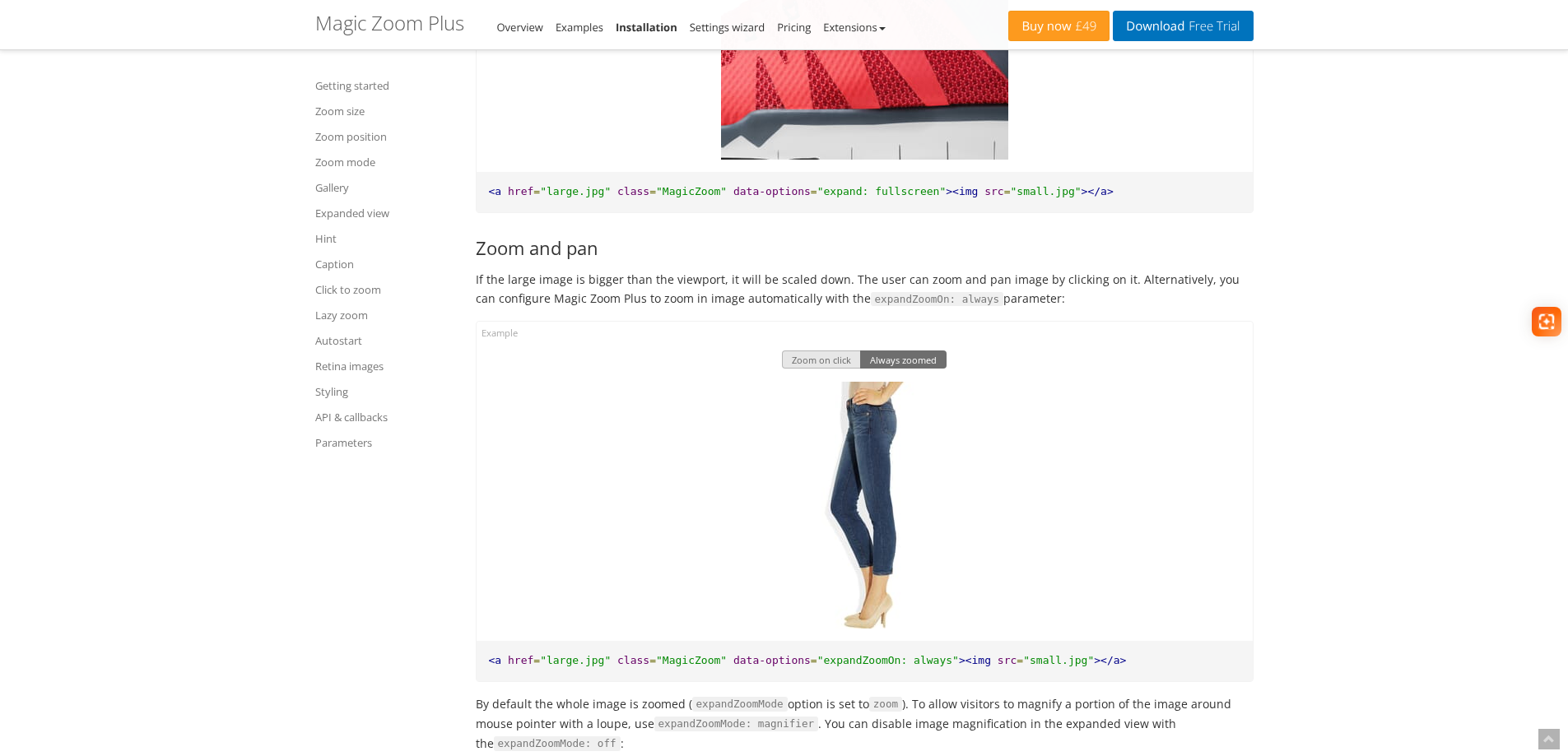
click at [837, 369] on button "Zoom on click" at bounding box center [821, 359] width 79 height 18
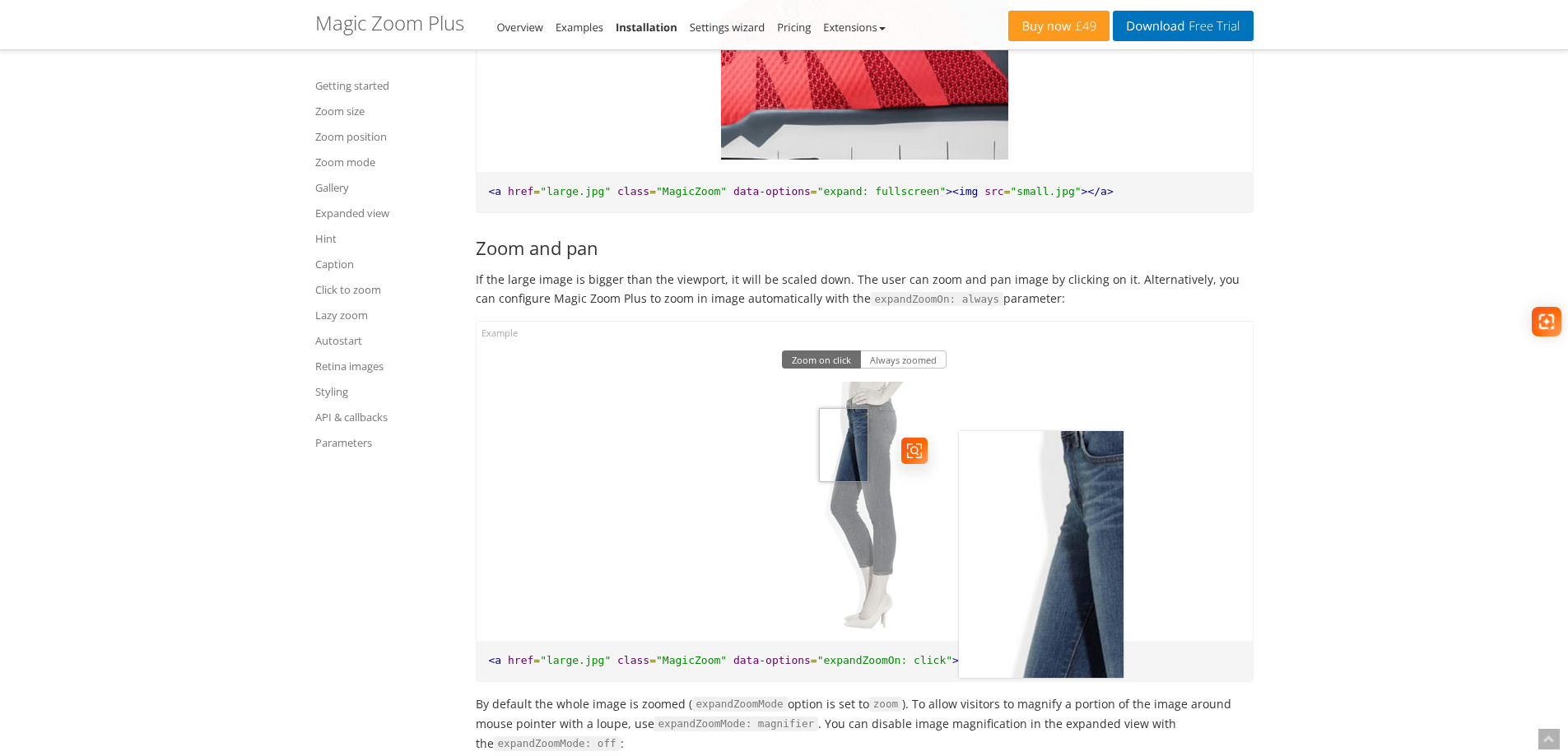
click at [844, 495] on img at bounding box center [863, 506] width 164 height 247
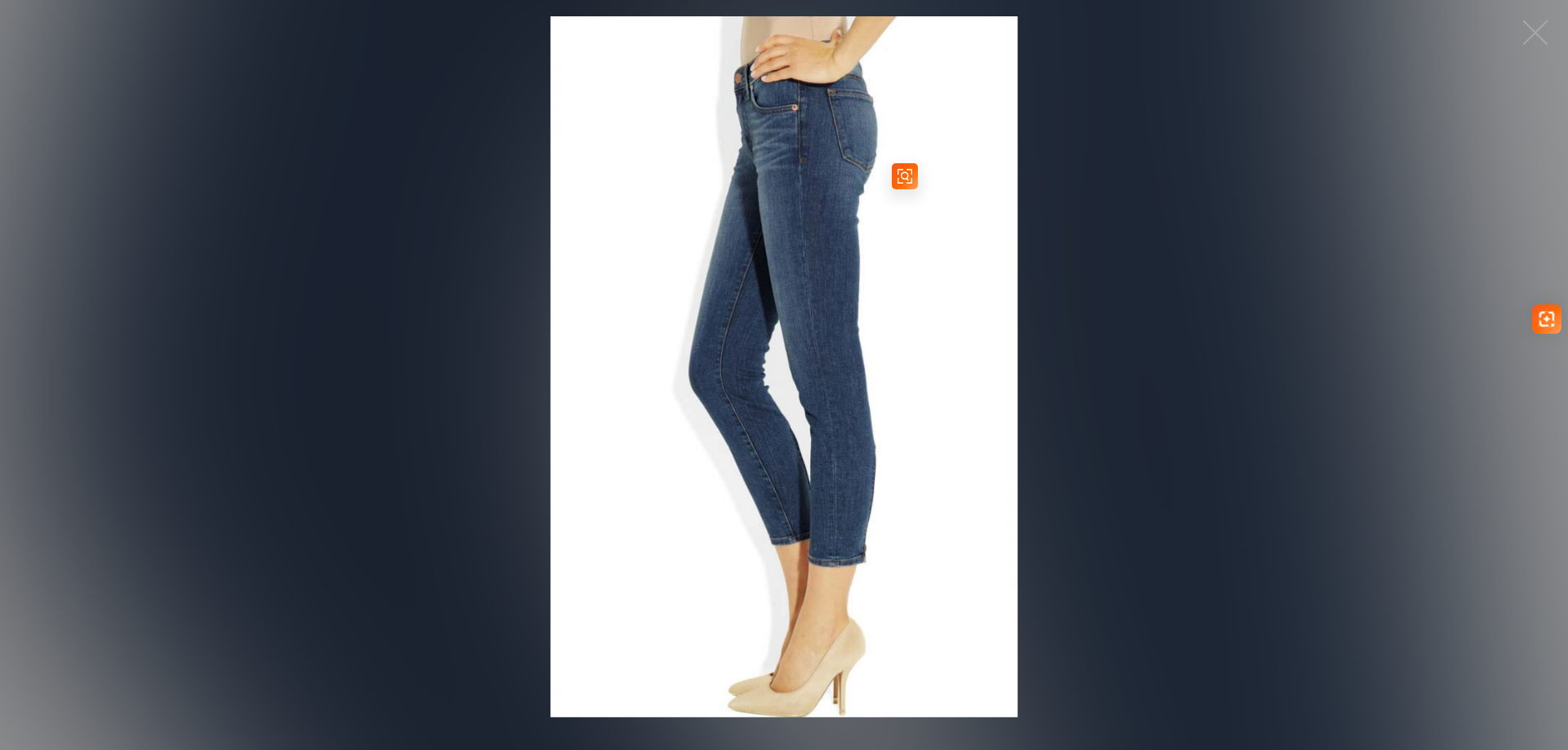
click at [799, 282] on img at bounding box center [785, 367] width 468 height 701
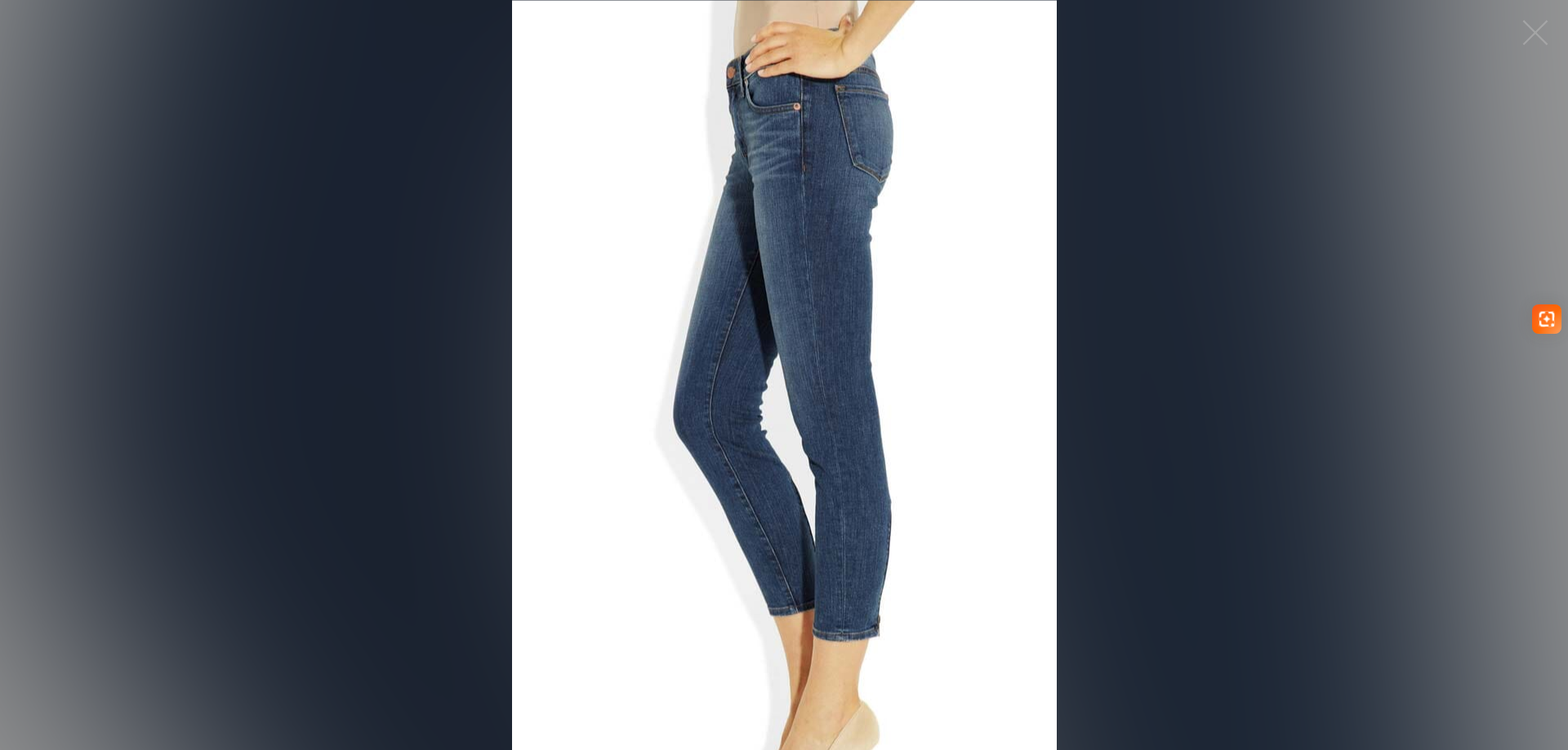
click at [799, 282] on figure "Click to expand" at bounding box center [784, 375] width 1568 height 750
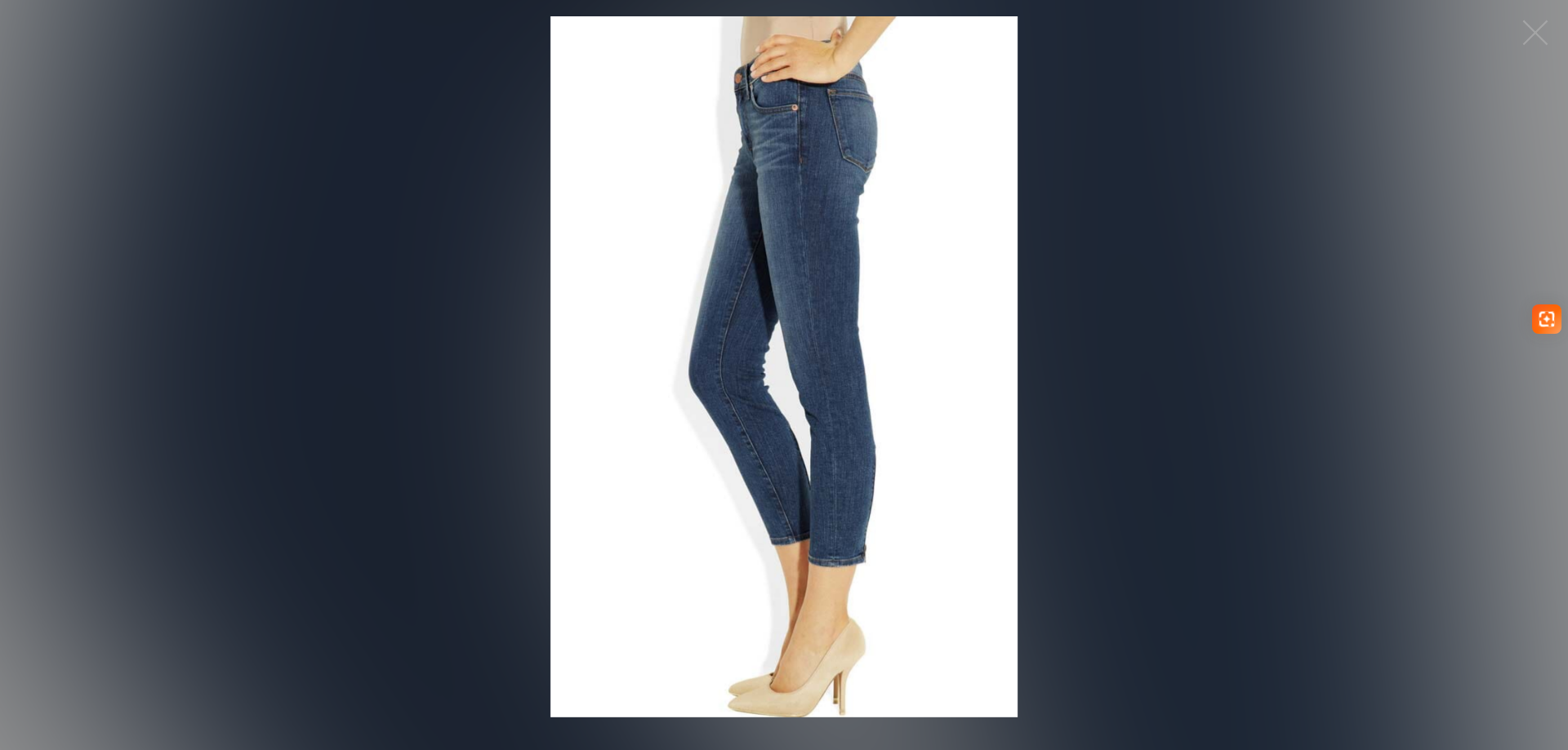
click at [1292, 322] on figure "Click to expand" at bounding box center [784, 367] width 1568 height 701
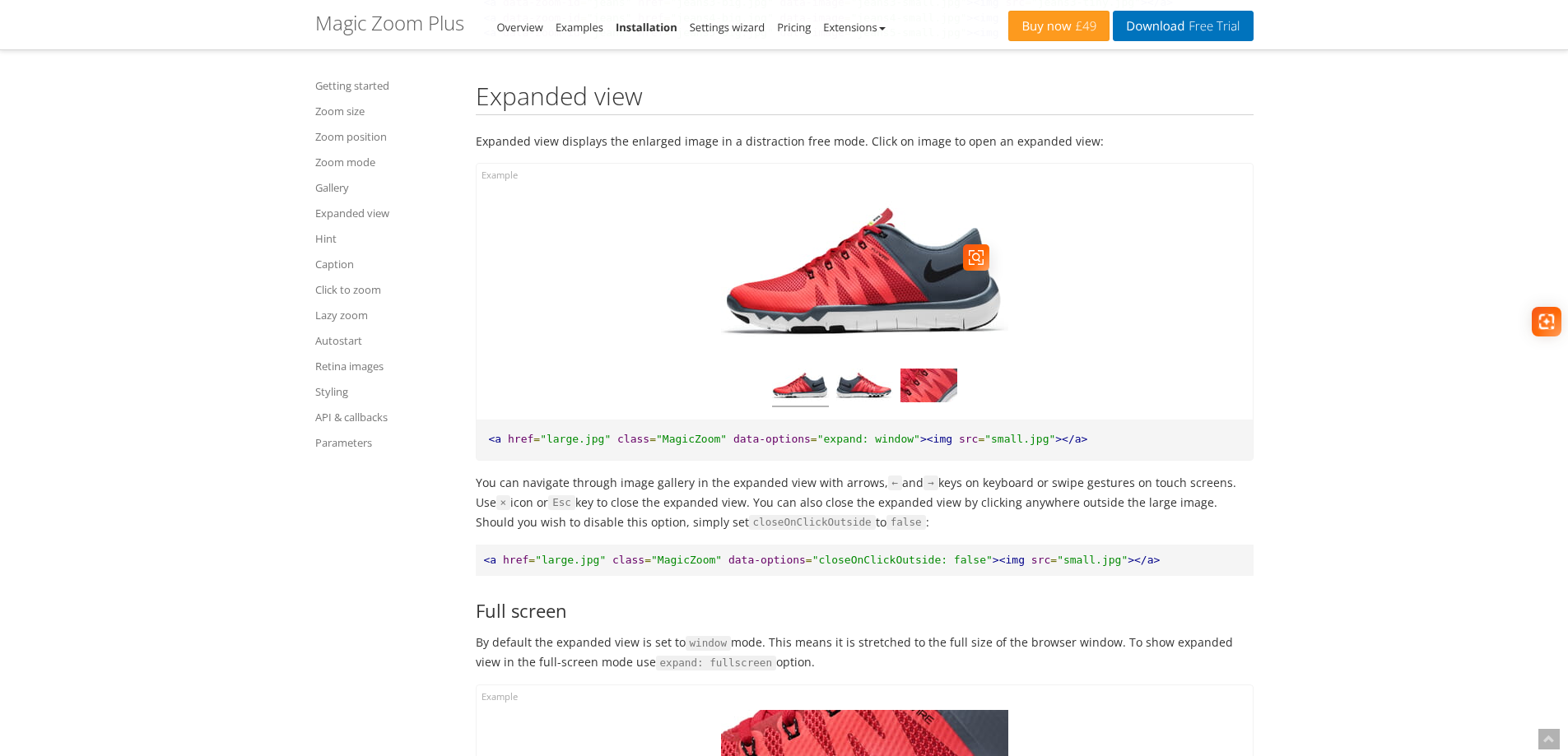
scroll to position [9166, 0]
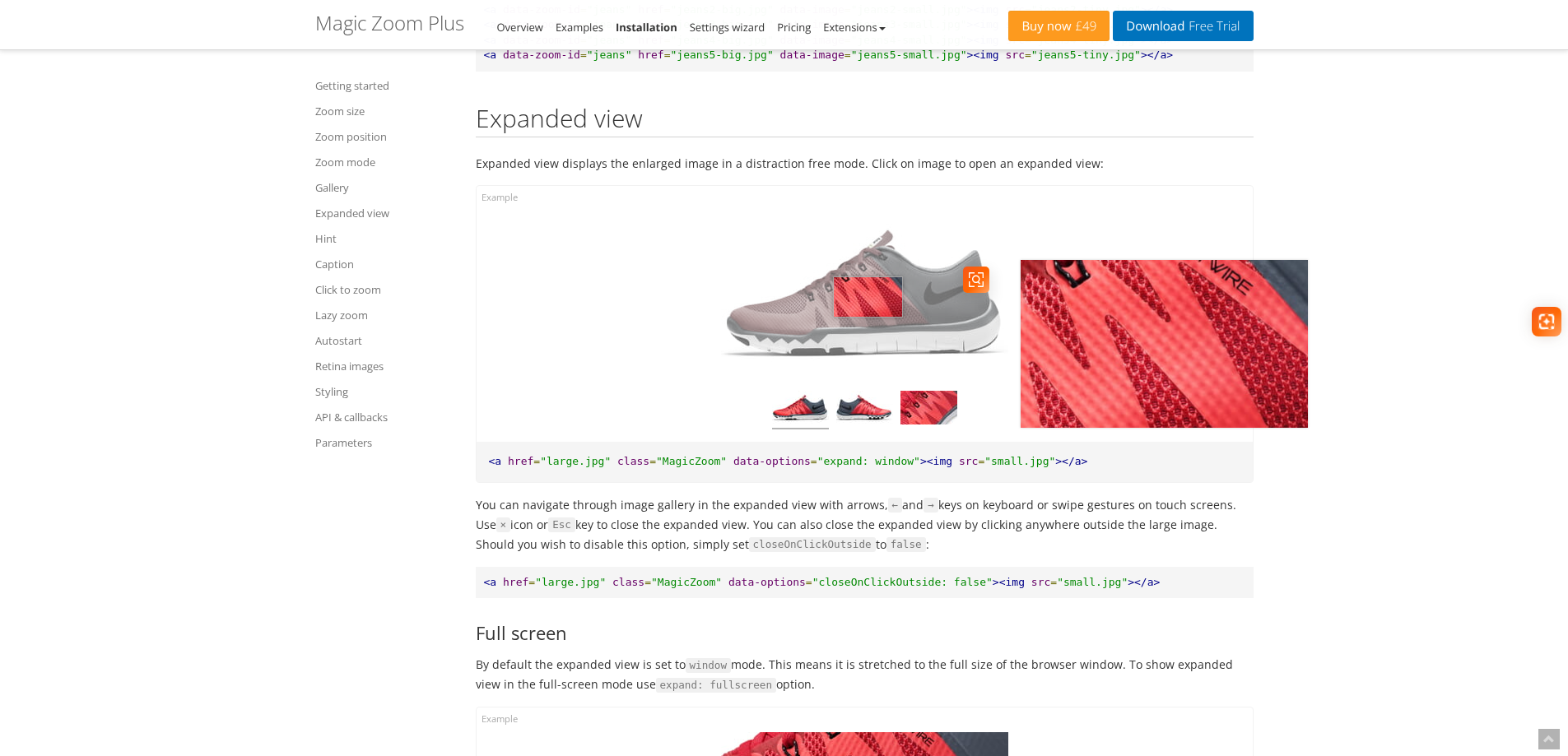
click at [867, 346] on img at bounding box center [864, 294] width 287 height 168
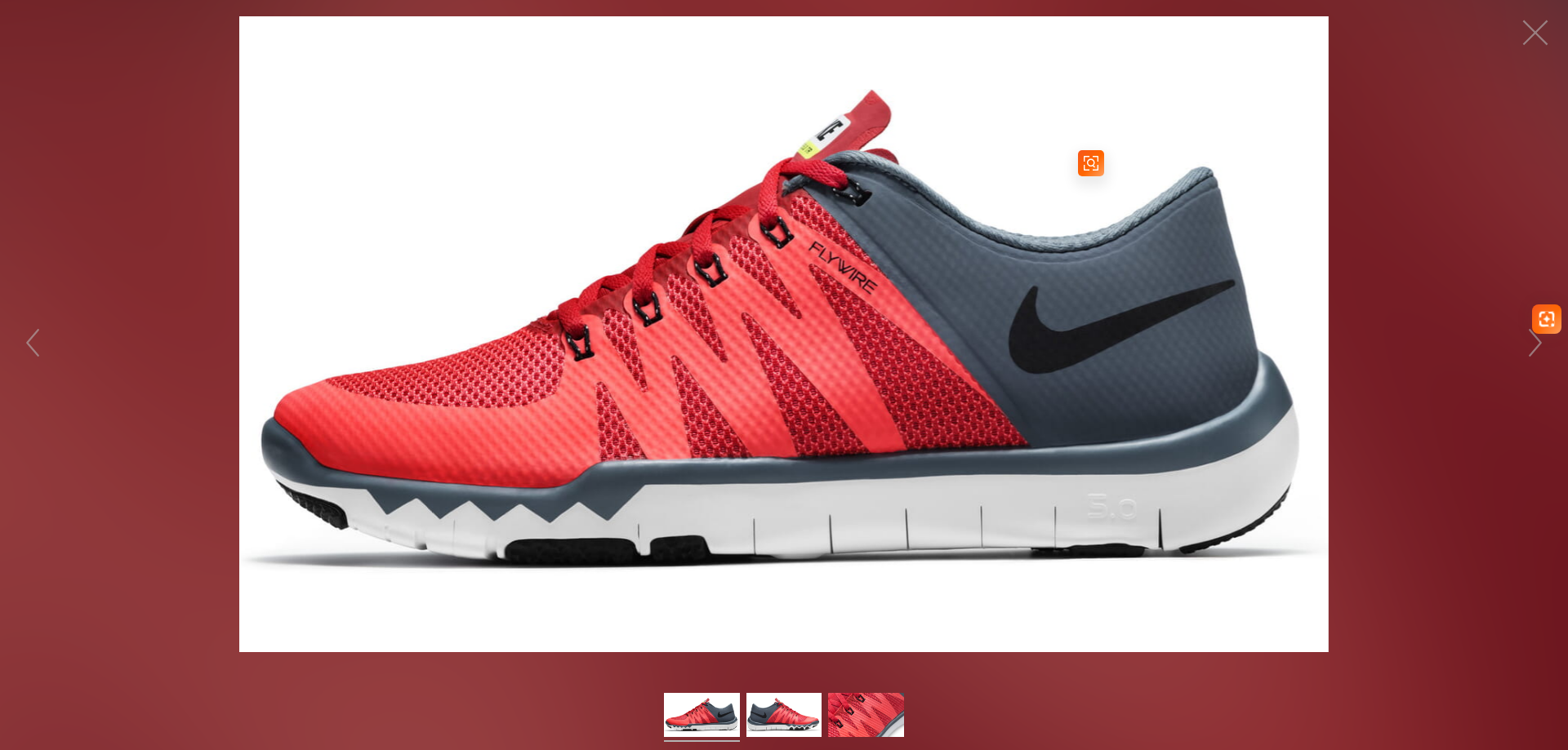
click at [727, 414] on img at bounding box center [784, 334] width 1090 height 636
click at [1543, 17] on button "button" at bounding box center [1535, 33] width 49 height 49
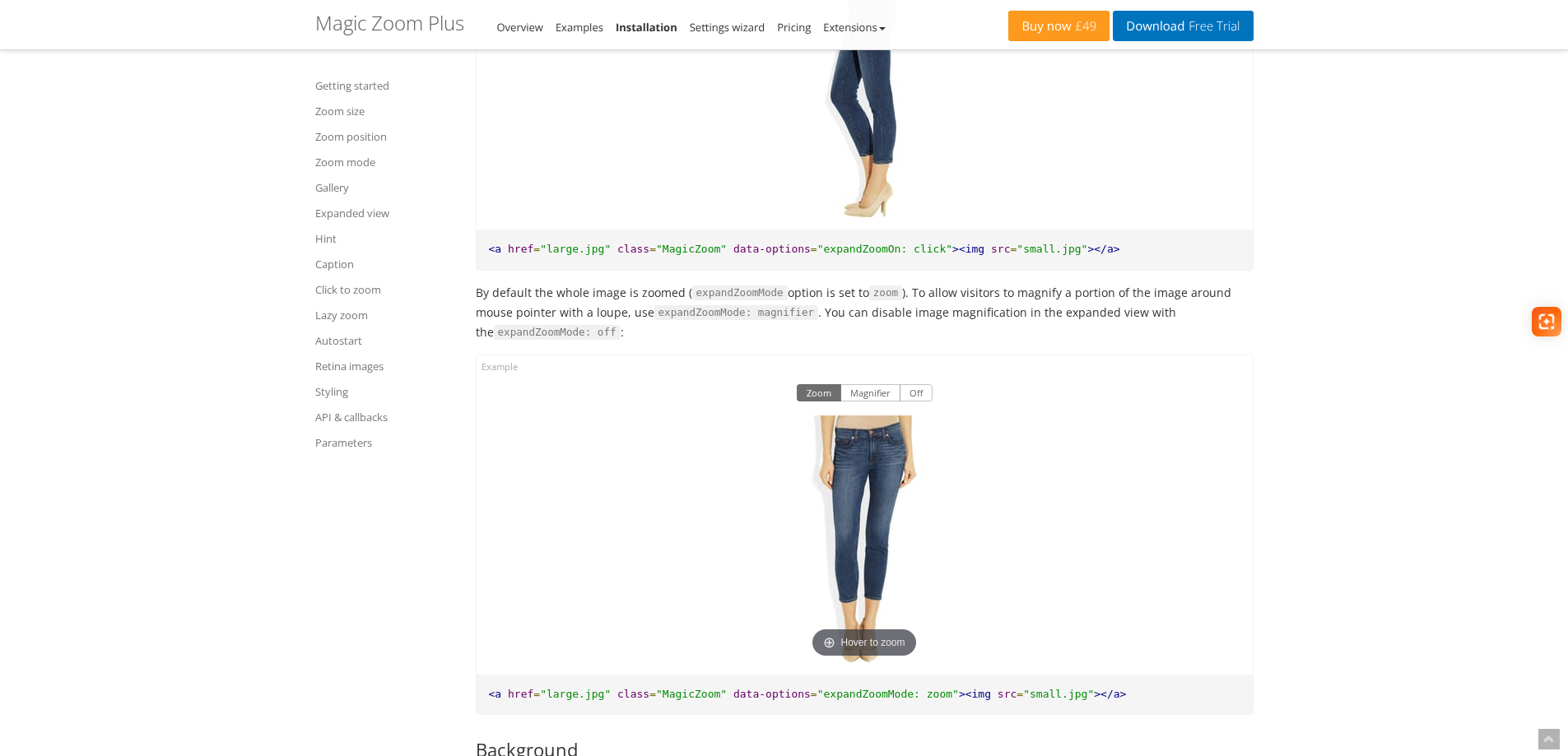
scroll to position [10483, 0]
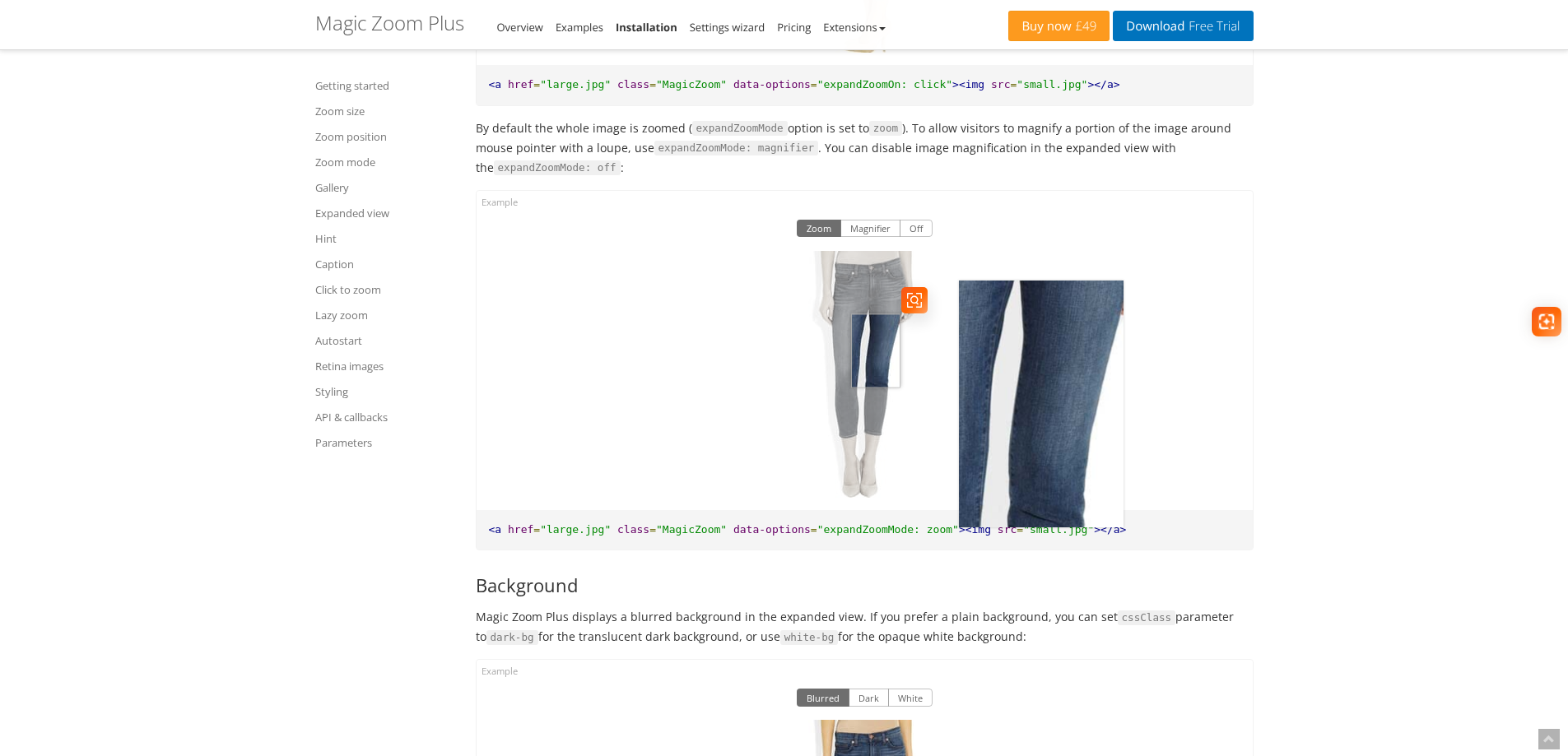
click at [876, 381] on img at bounding box center [863, 375] width 164 height 247
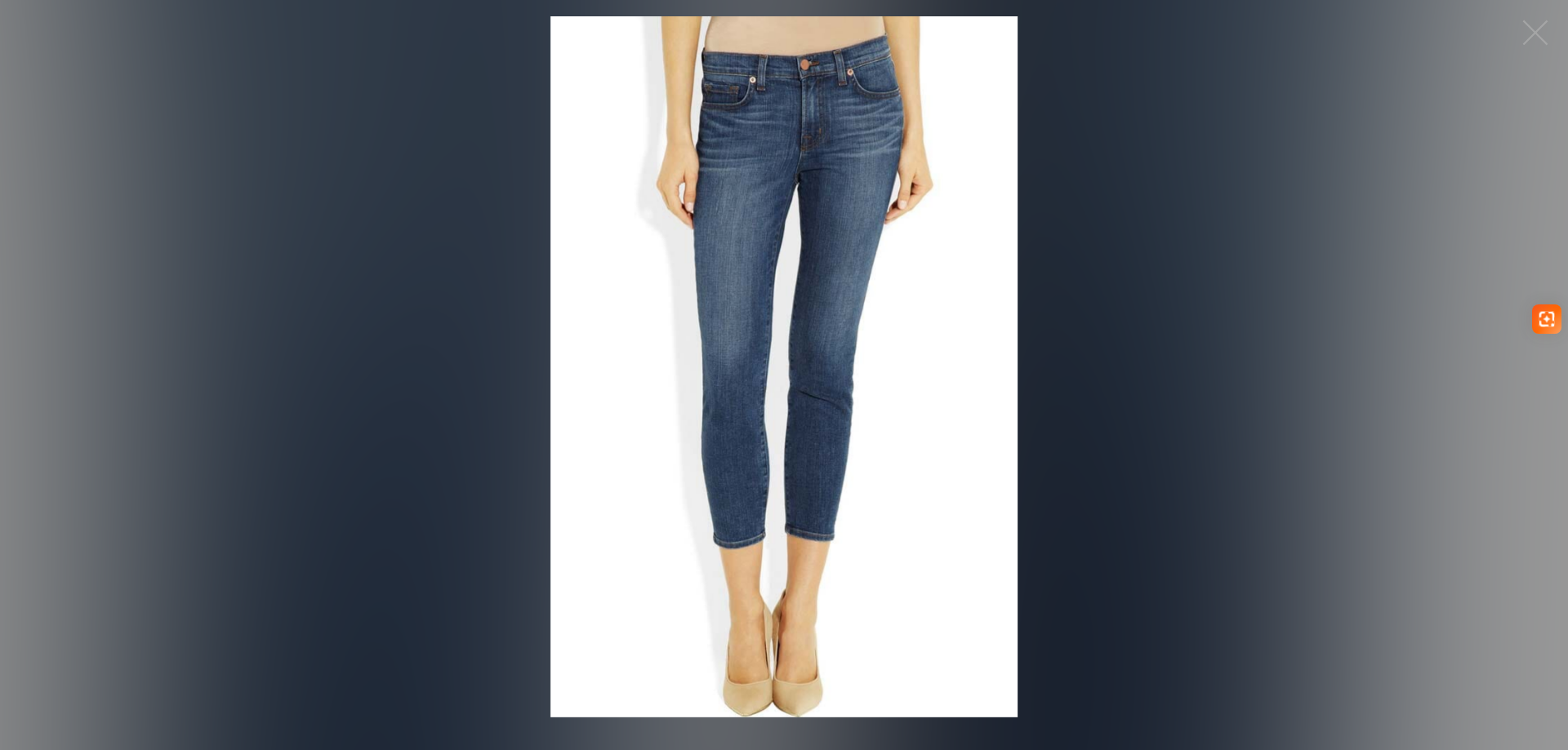
click at [1275, 269] on figure "Click to expand" at bounding box center [784, 367] width 1568 height 701
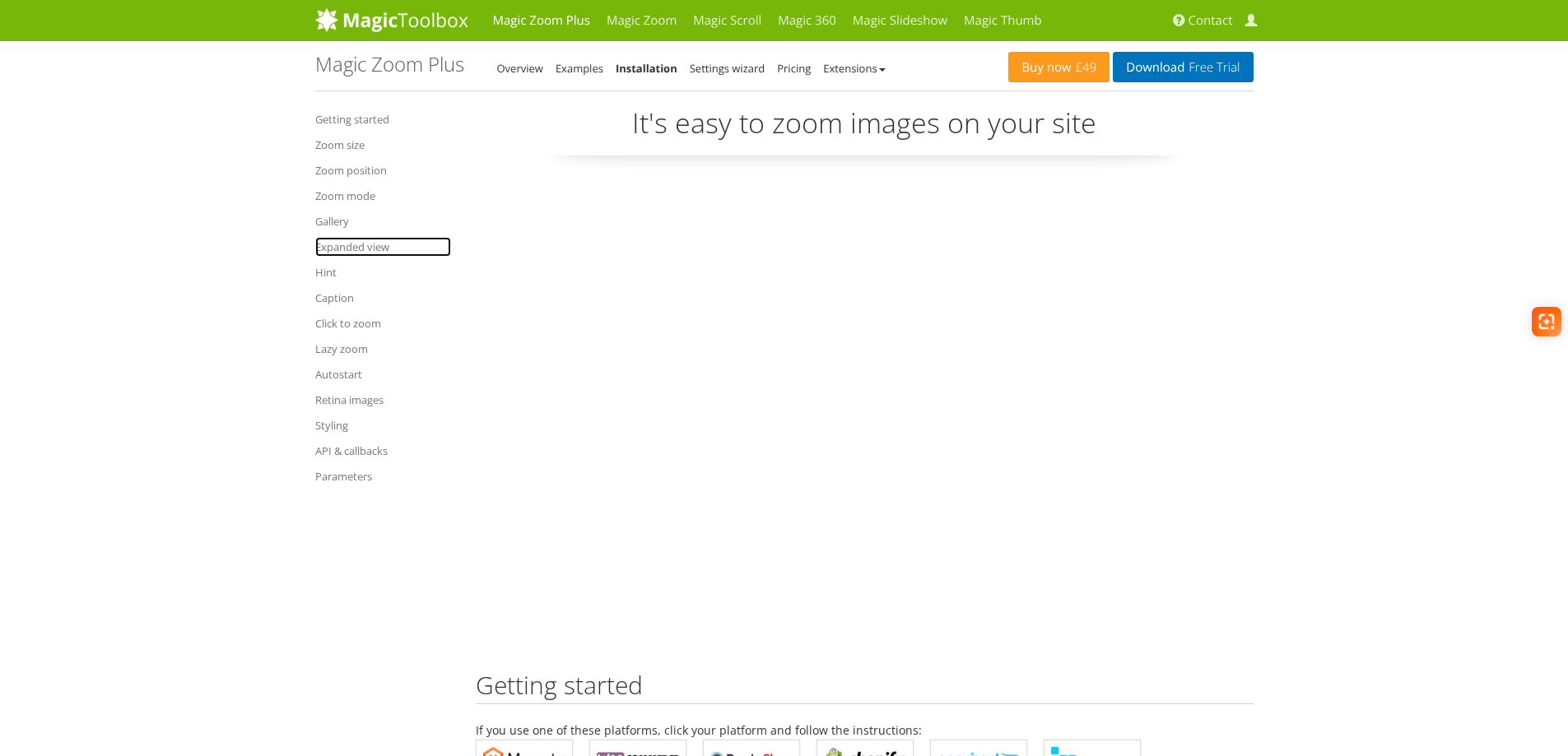
click at [350, 245] on link "Expanded view" at bounding box center [383, 246] width 136 height 20
click at [721, 73] on link "Settings wizard" at bounding box center [727, 68] width 76 height 14
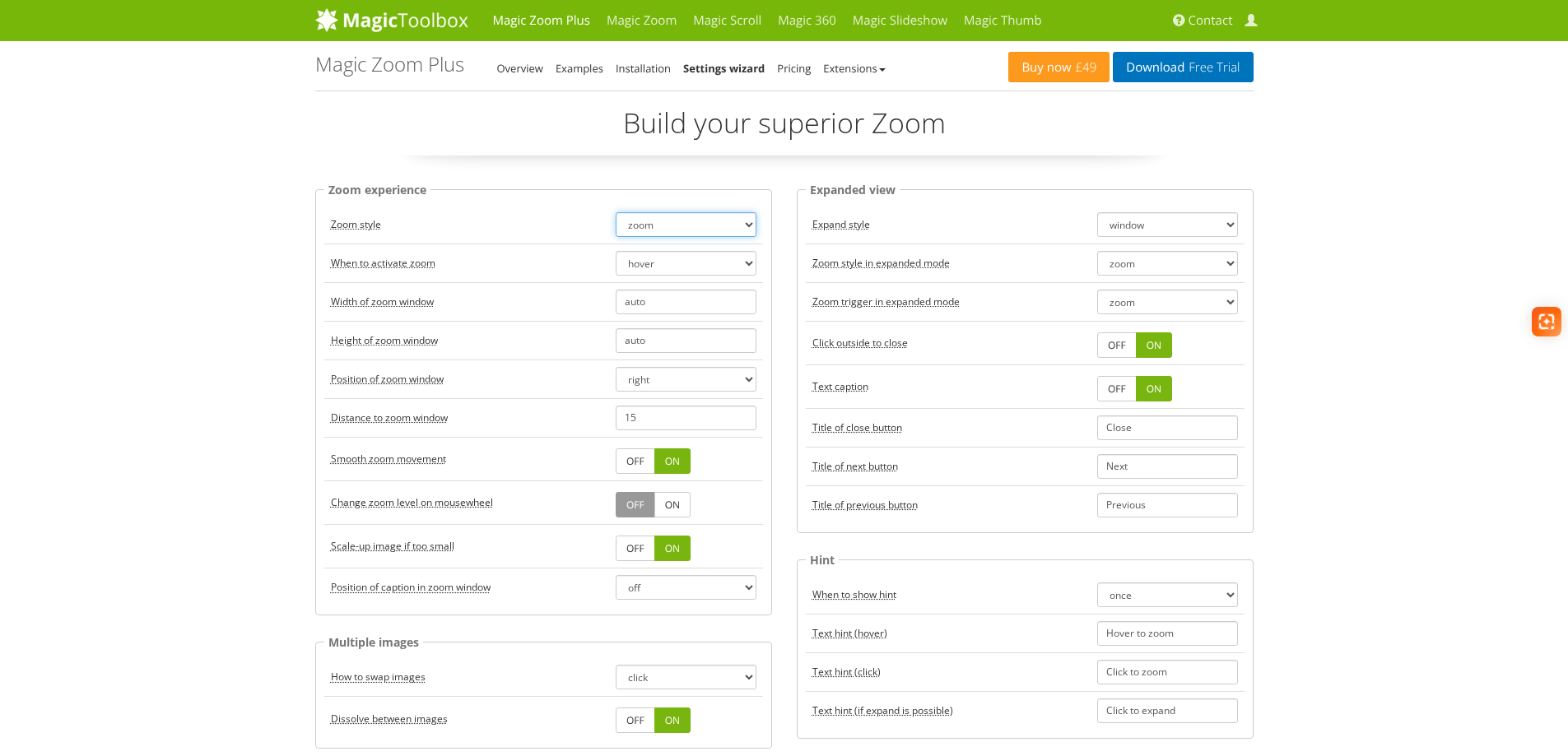
click at [708, 231] on select "zoom magnifier preview off" at bounding box center [685, 224] width 140 height 25
click at [1202, 266] on select "zoom magnifier off" at bounding box center [1167, 263] width 140 height 25
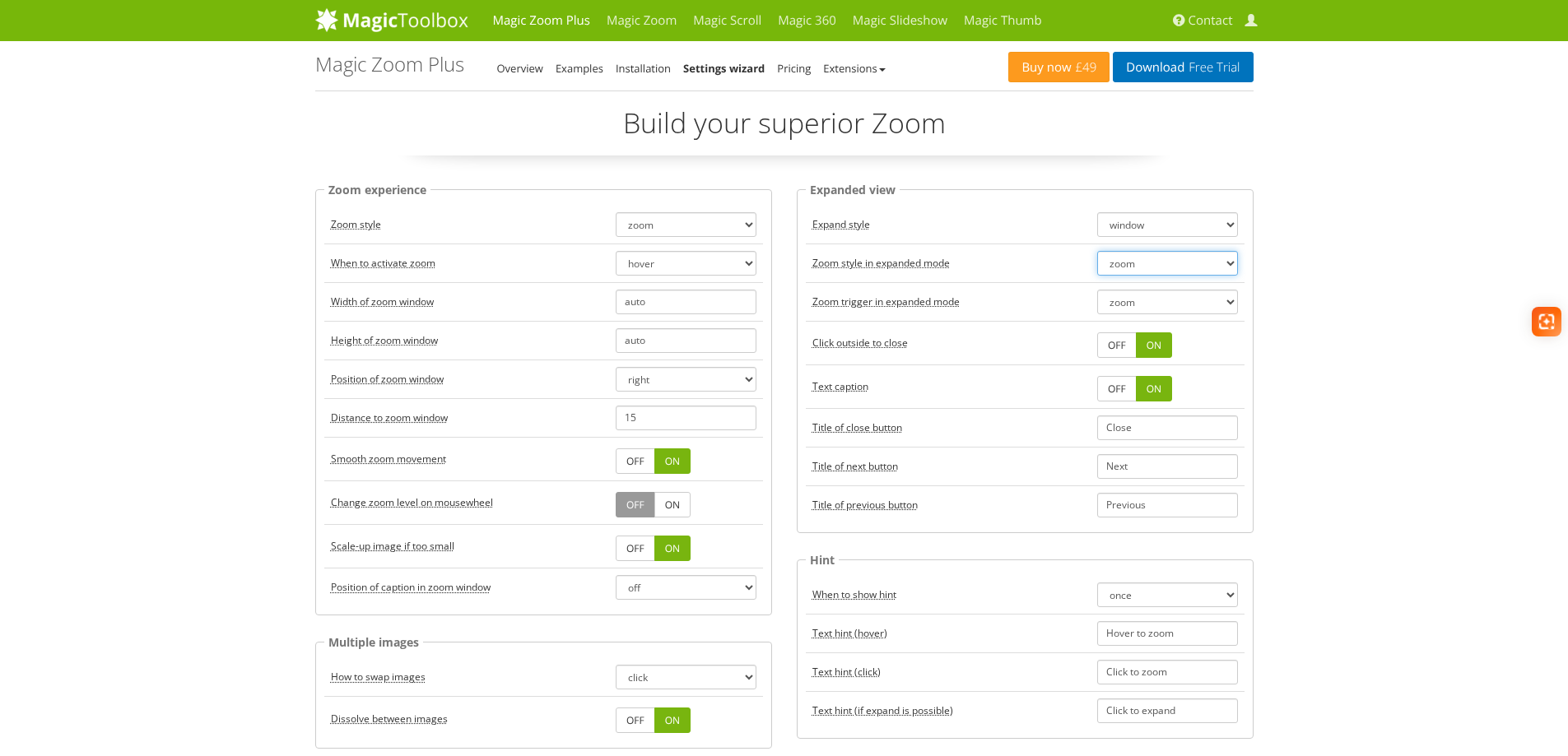
click at [1202, 266] on select "zoom magnifier off" at bounding box center [1167, 263] width 140 height 25
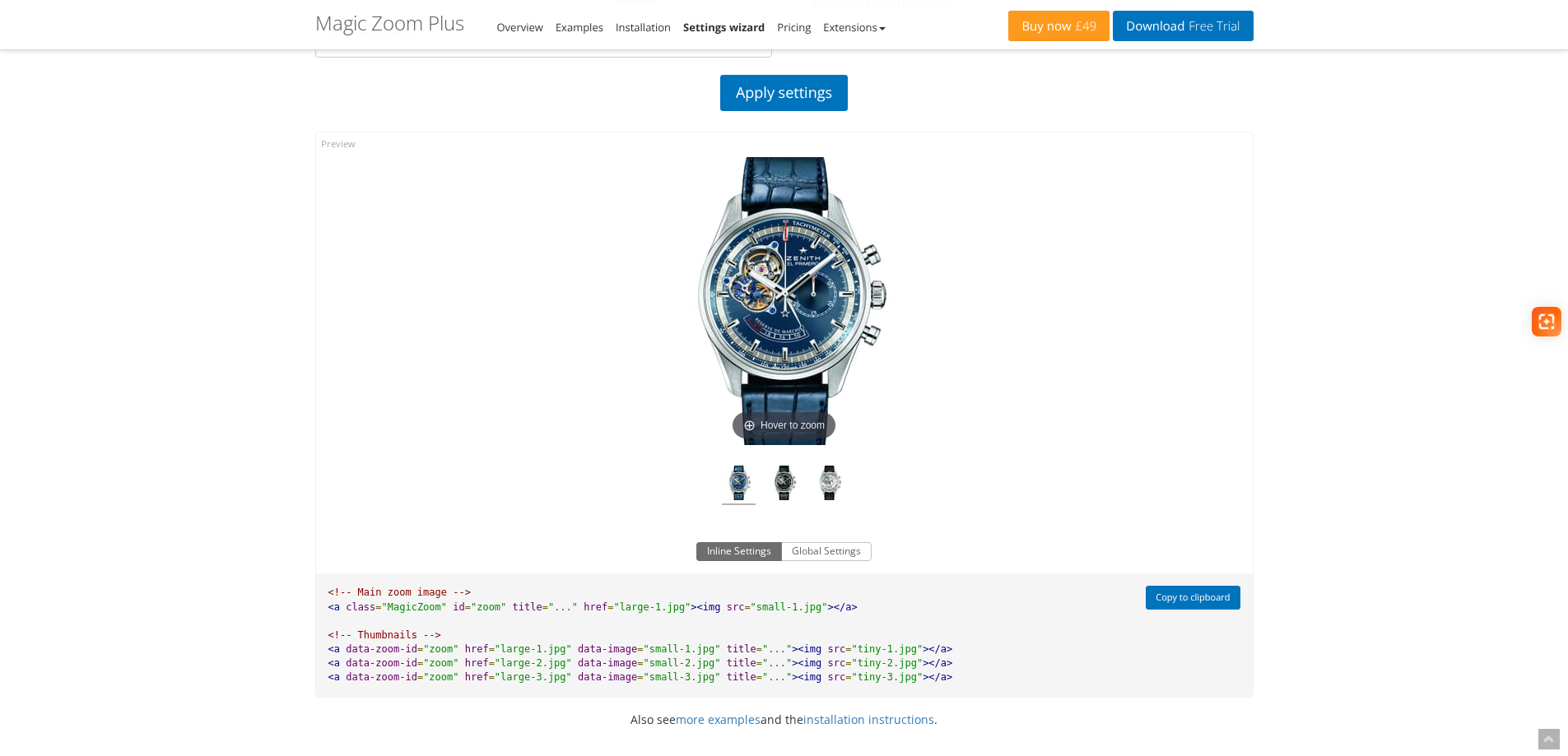
scroll to position [905, 0]
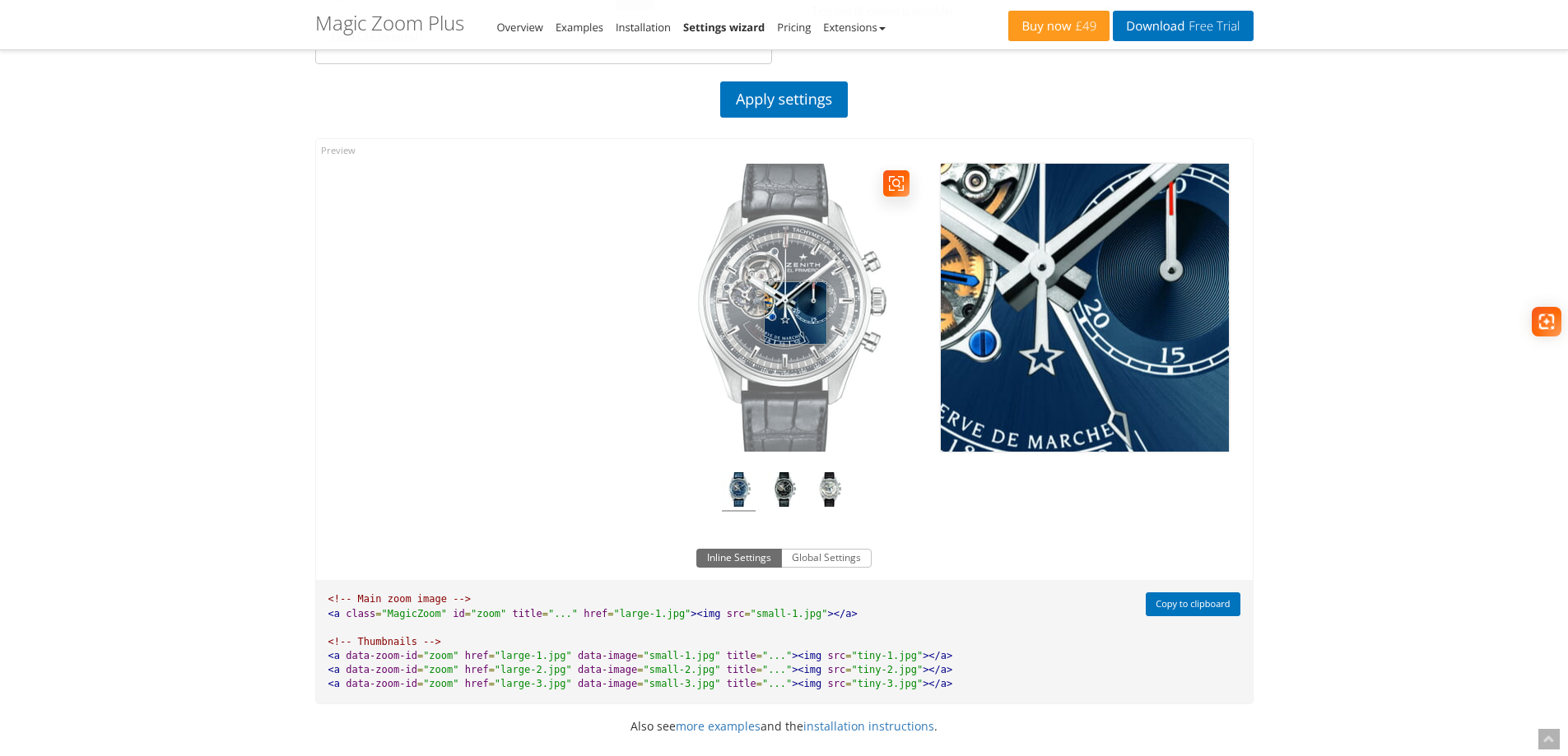
click at [795, 312] on img at bounding box center [784, 307] width 288 height 288
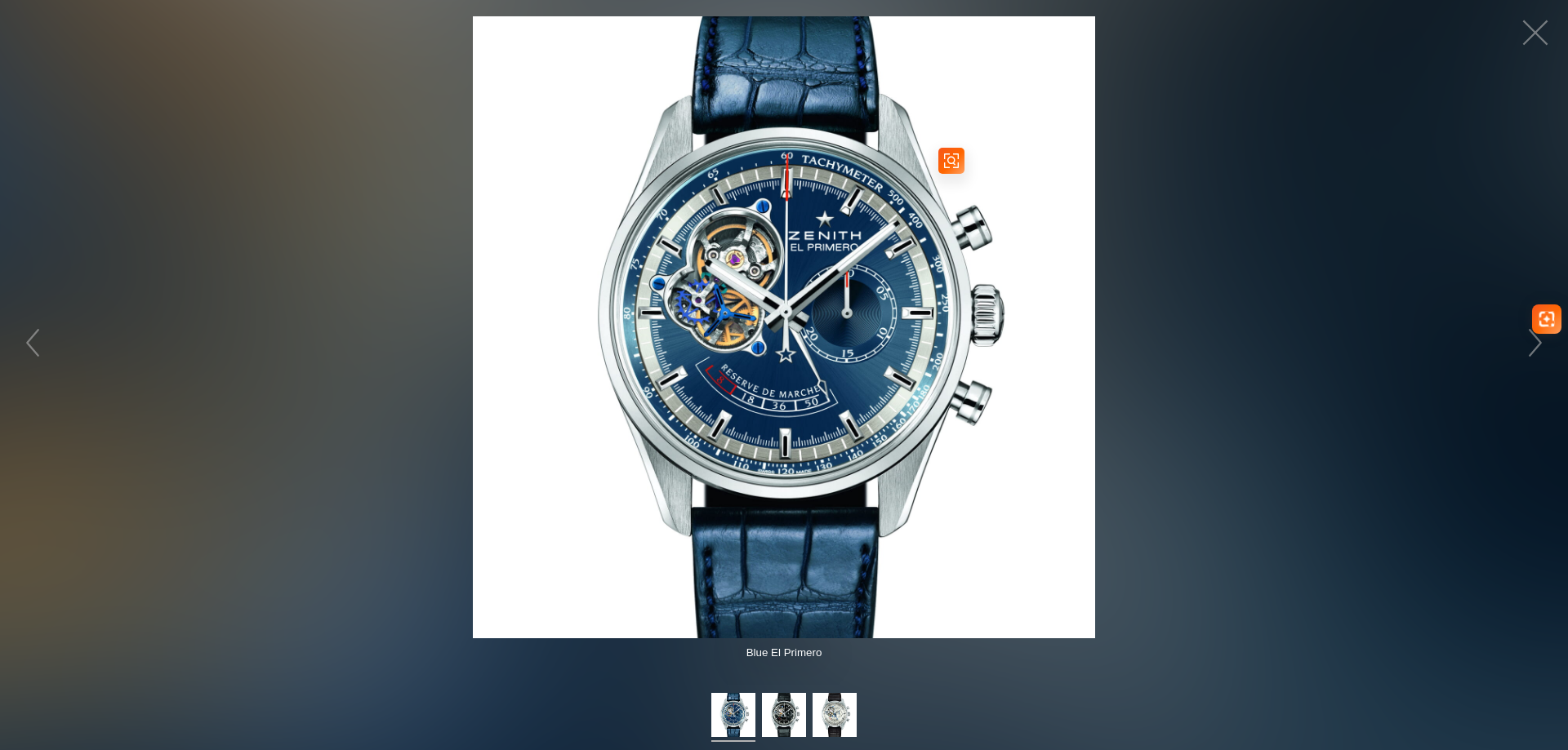
click at [813, 324] on img at bounding box center [784, 327] width 623 height 622
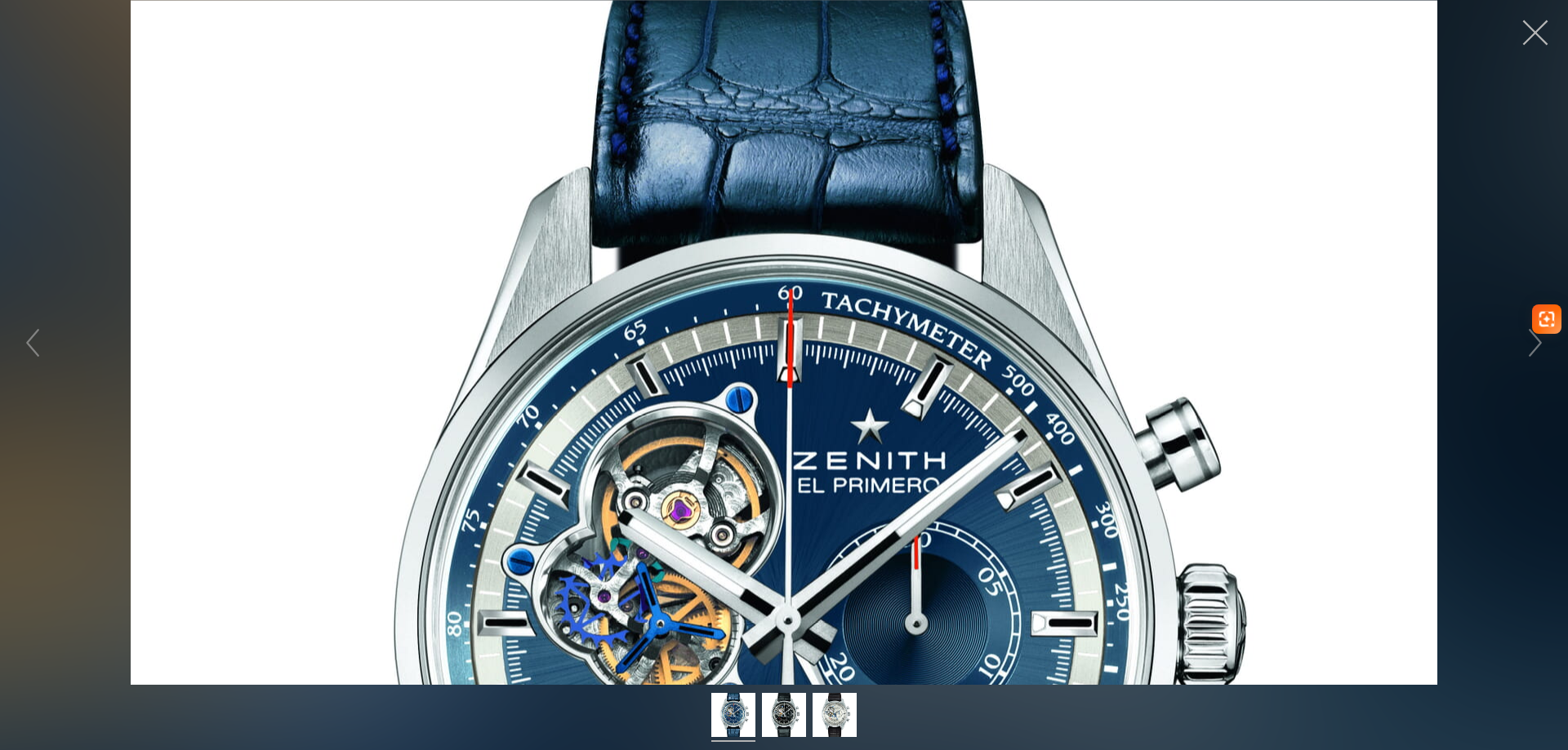
click at [1541, 44] on button "button" at bounding box center [1535, 33] width 49 height 49
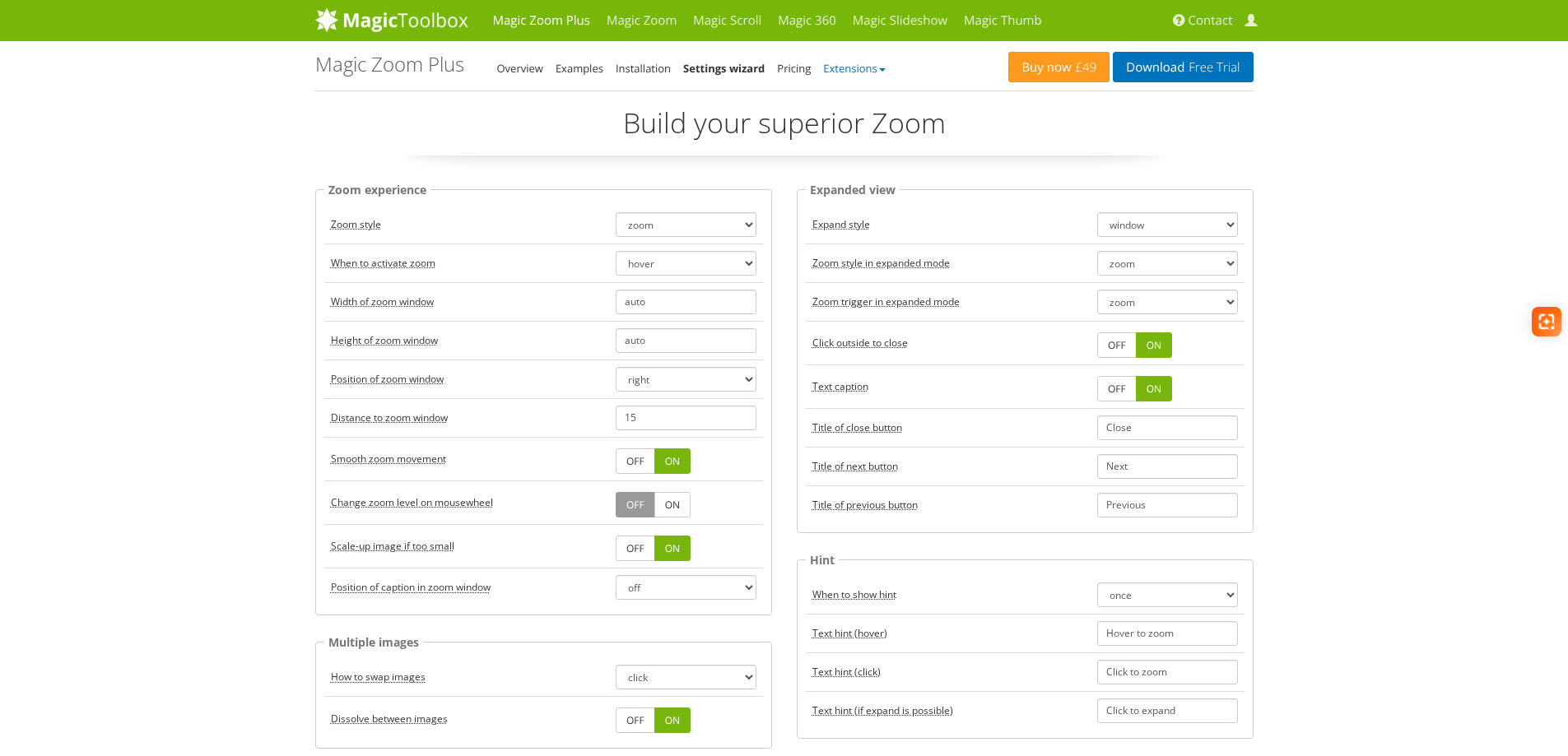
click at [873, 66] on link "Extensions" at bounding box center [854, 68] width 62 height 14
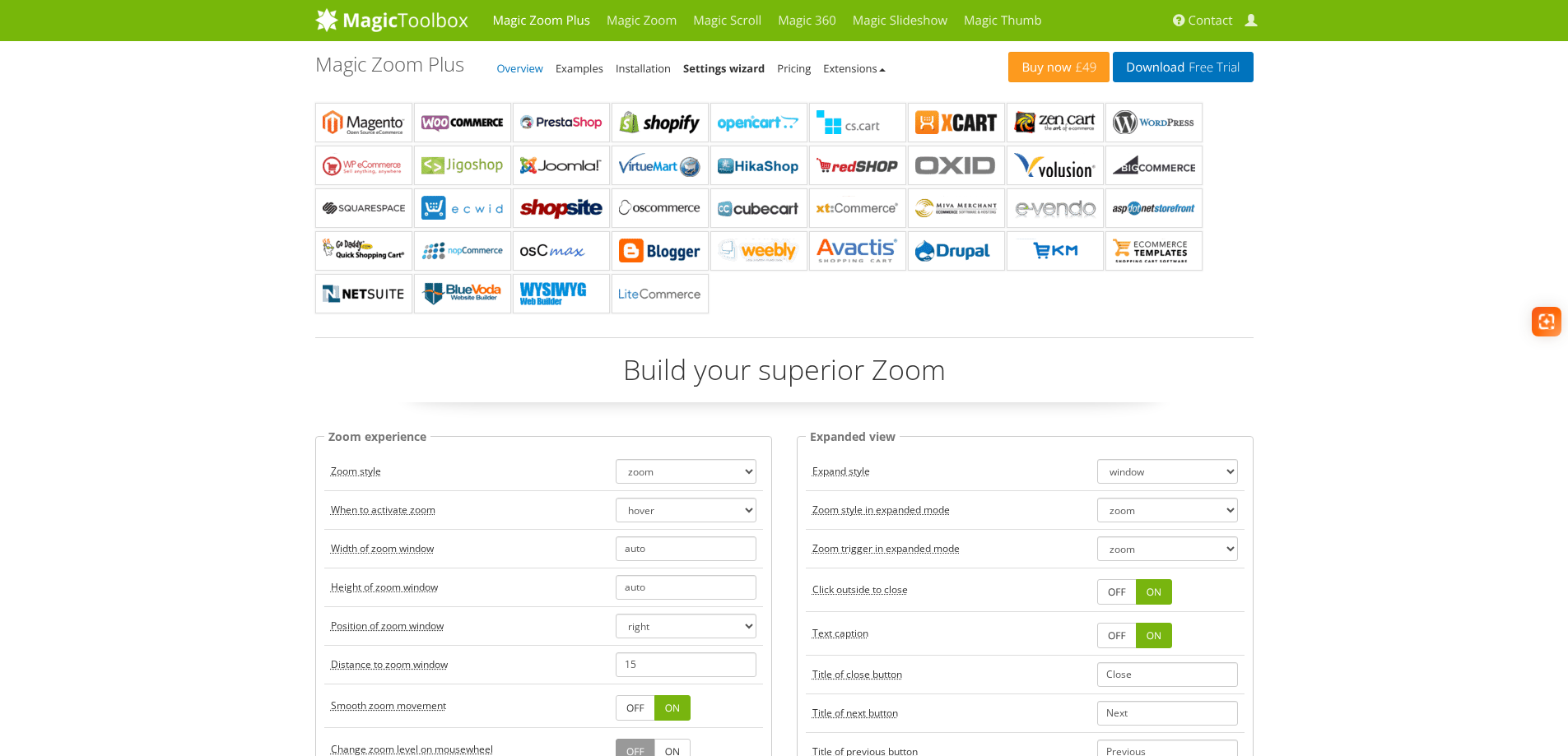
click at [515, 70] on link "Overview" at bounding box center [520, 68] width 46 height 14
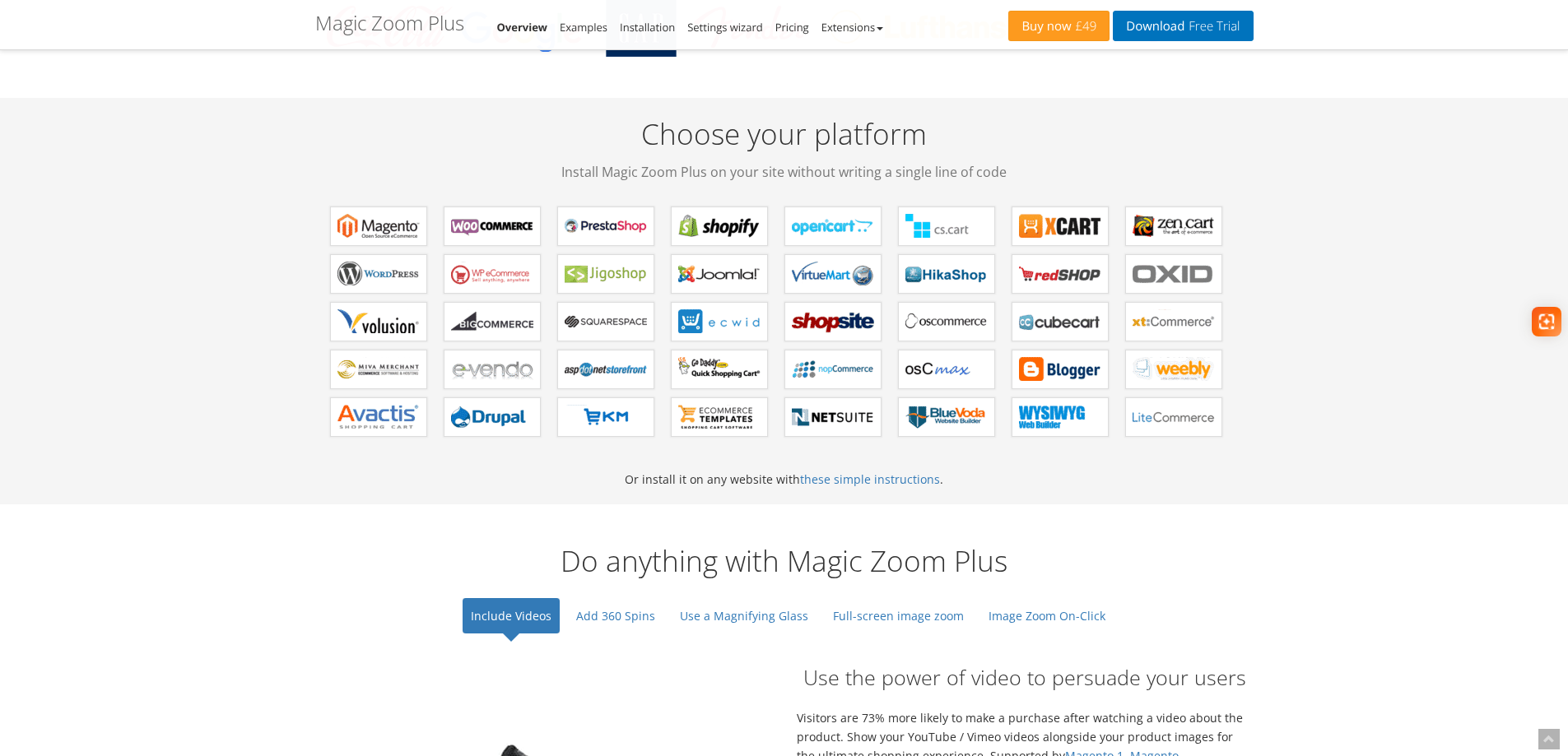
scroll to position [741, 0]
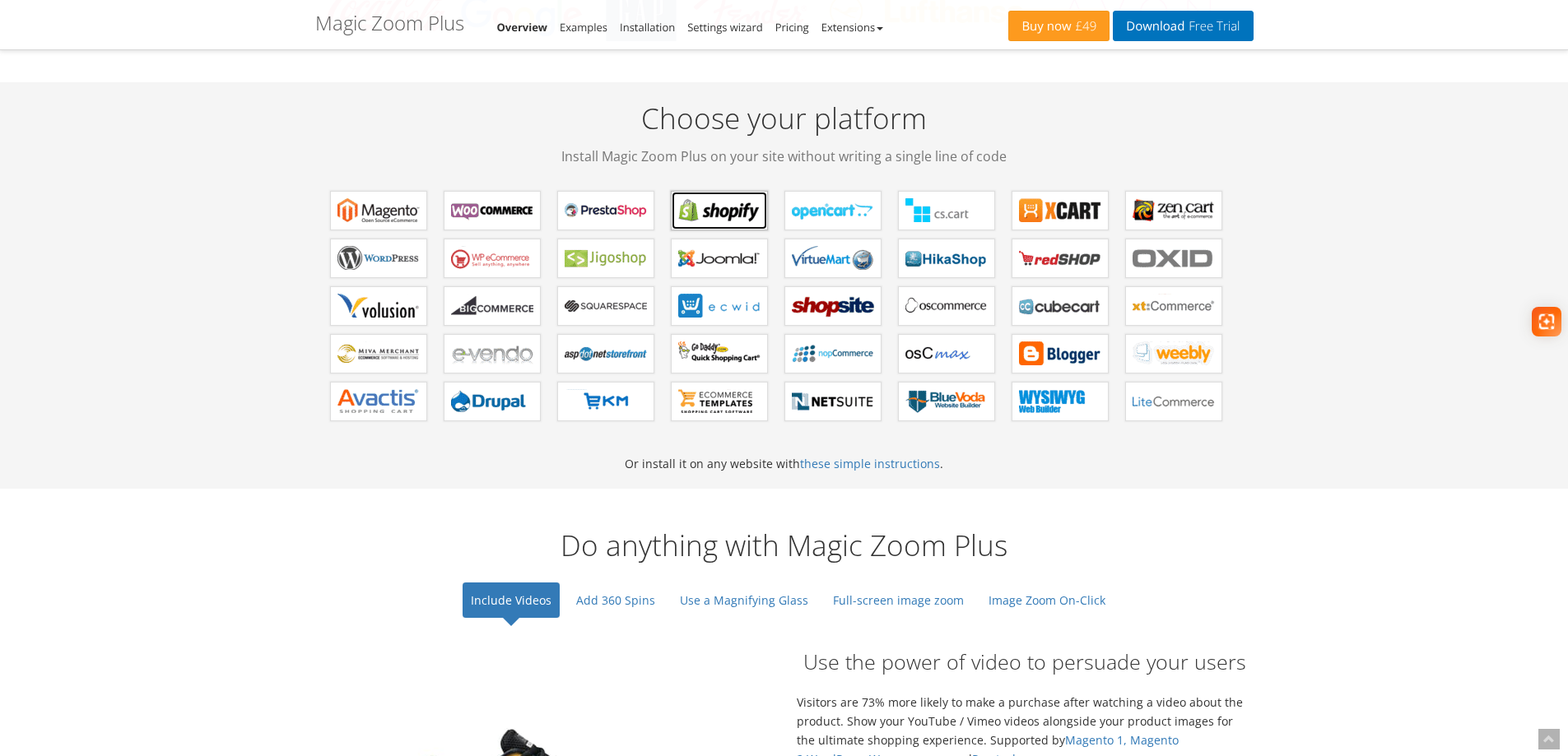
click at [707, 210] on b "Magic Zoom Plus for Shopify" at bounding box center [719, 210] width 83 height 25
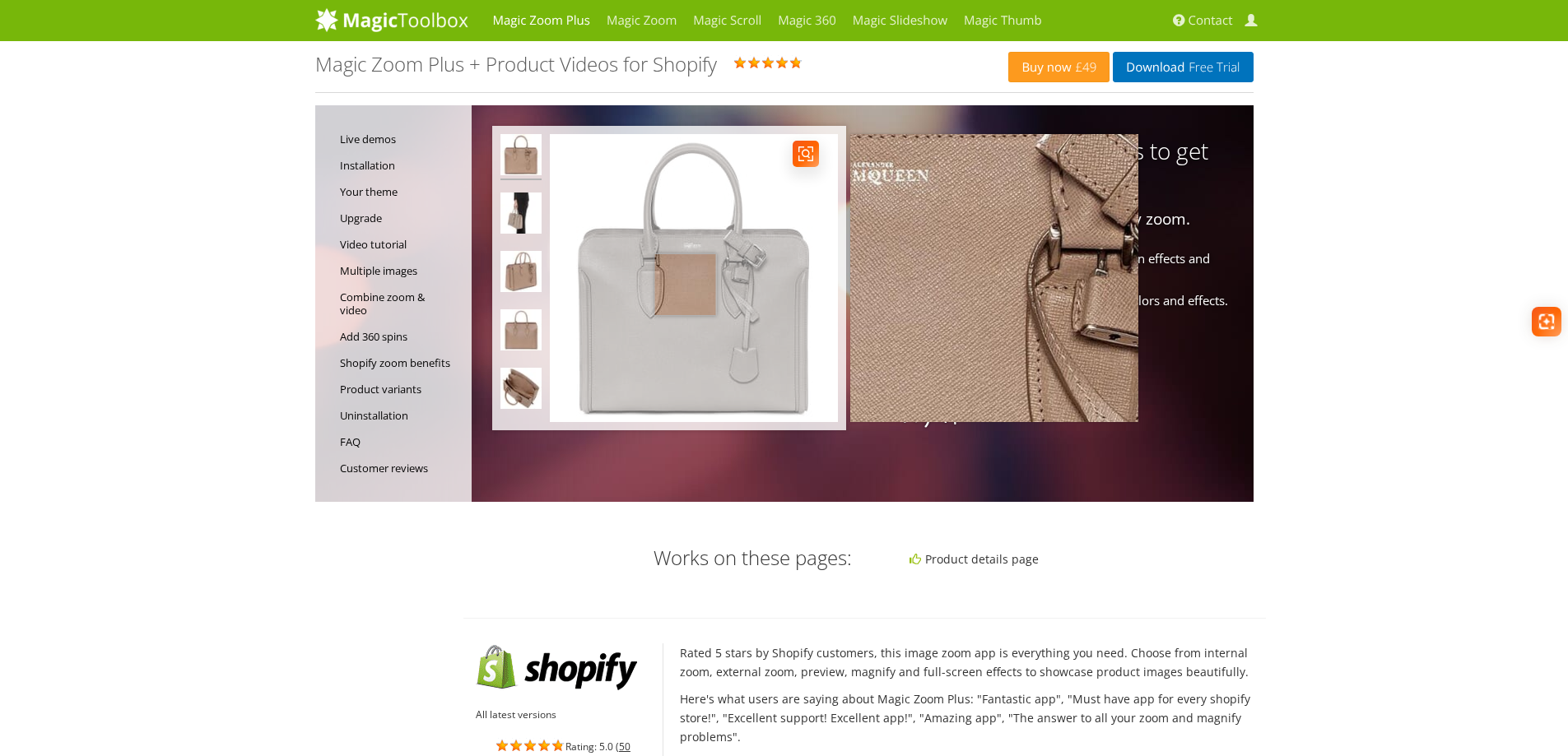
click at [684, 284] on img at bounding box center [694, 278] width 288 height 288
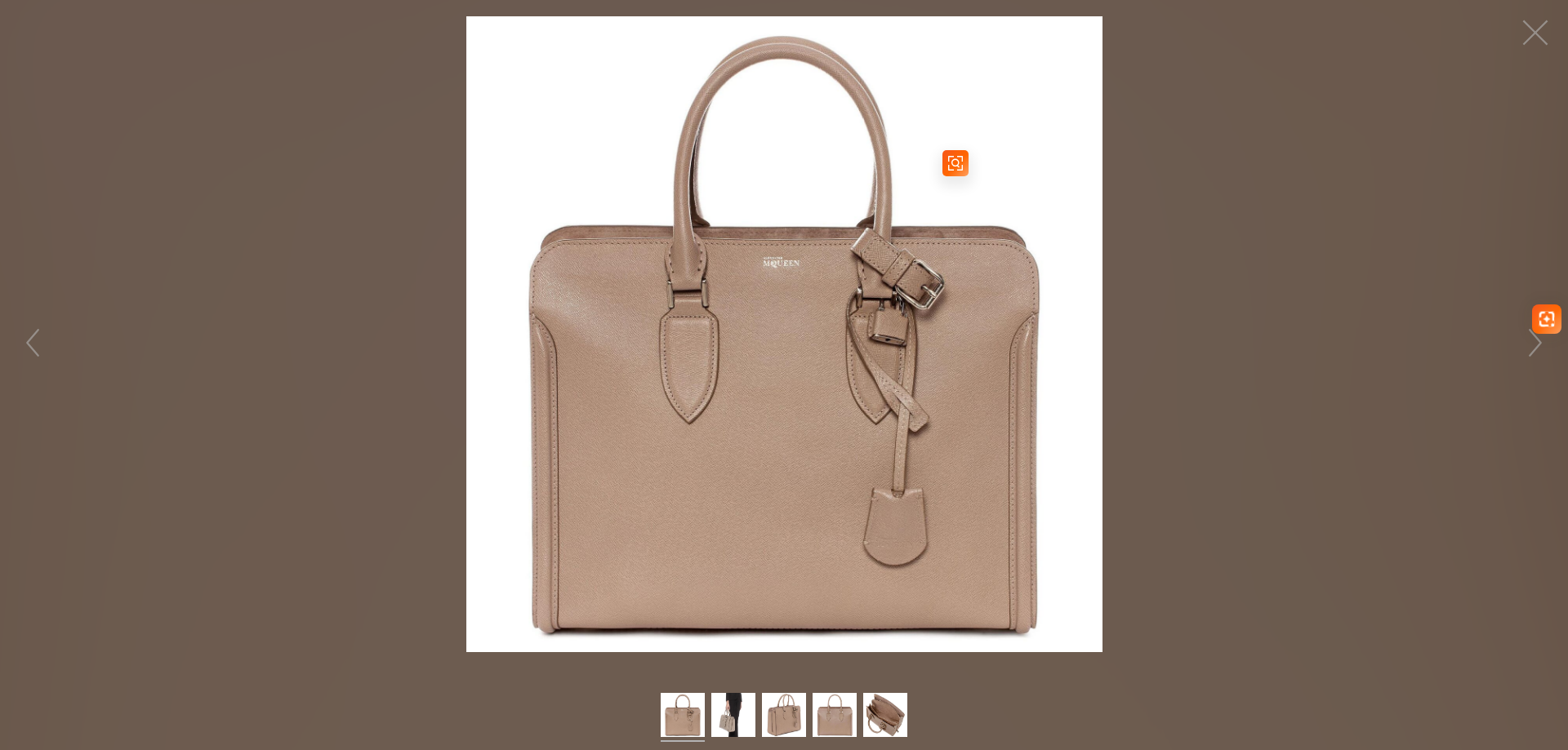
click at [808, 266] on img at bounding box center [784, 334] width 636 height 636
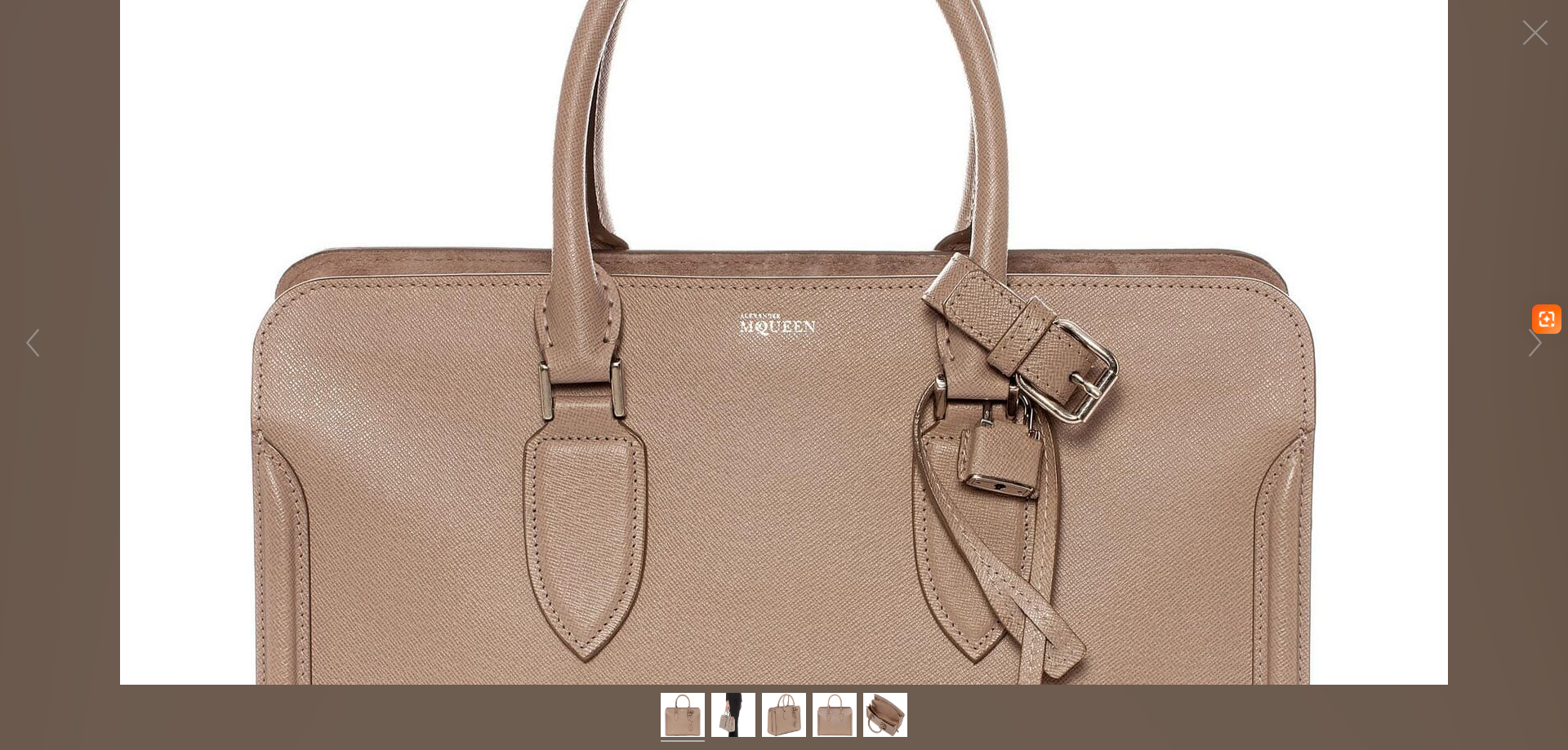
click at [808, 266] on figure "Click to expand" at bounding box center [784, 342] width 1568 height 685
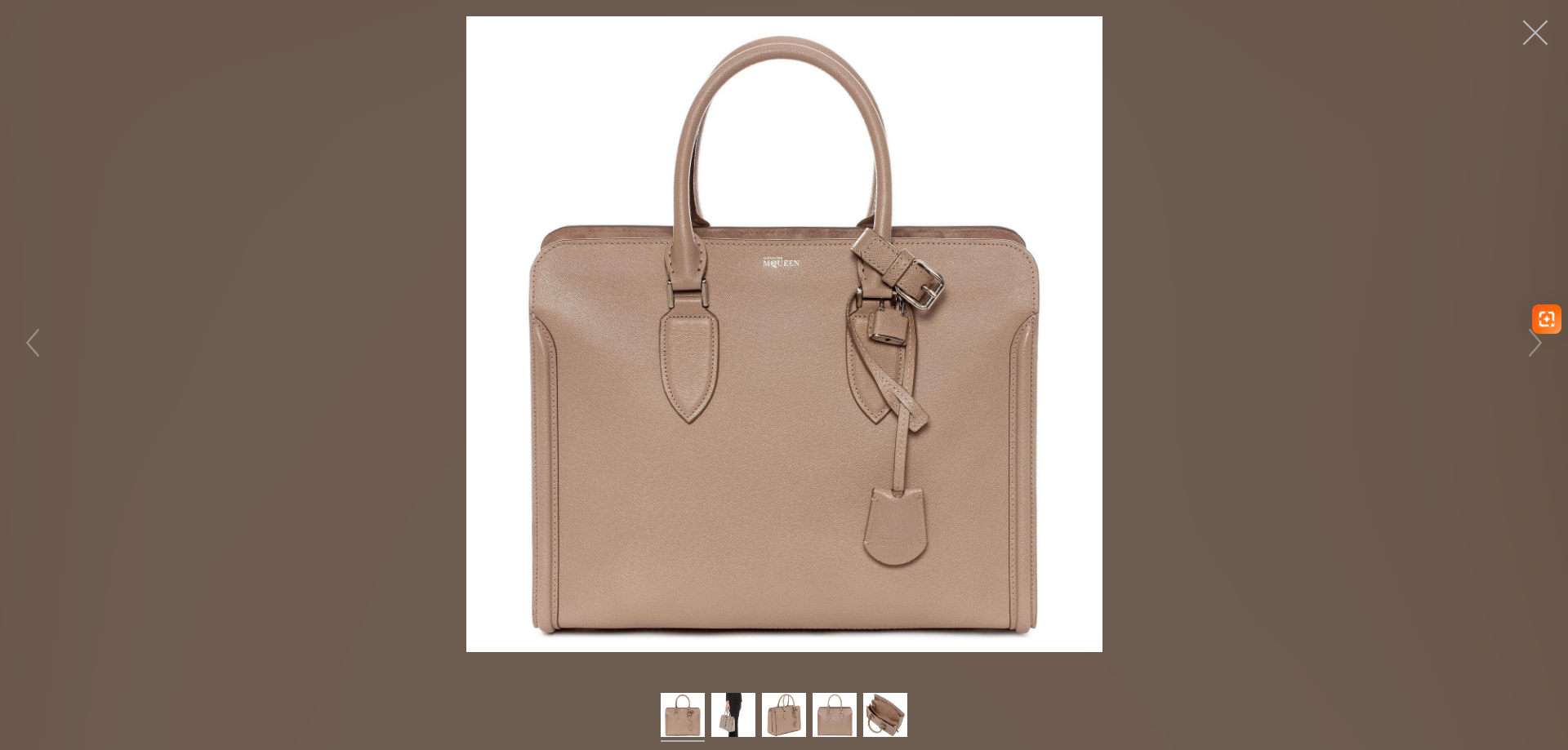
click at [1535, 36] on button "button" at bounding box center [1535, 33] width 49 height 49
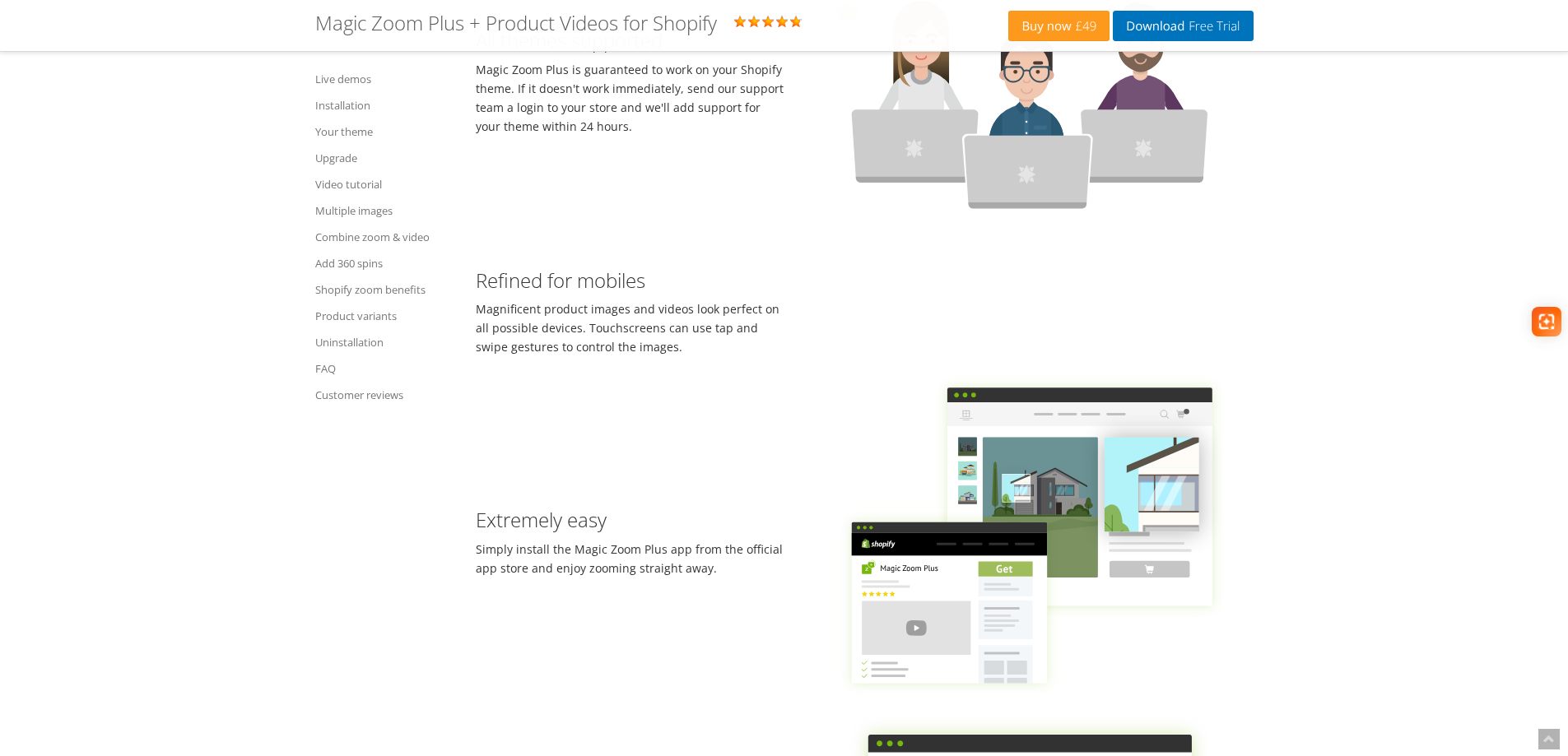
scroll to position [1399, 0]
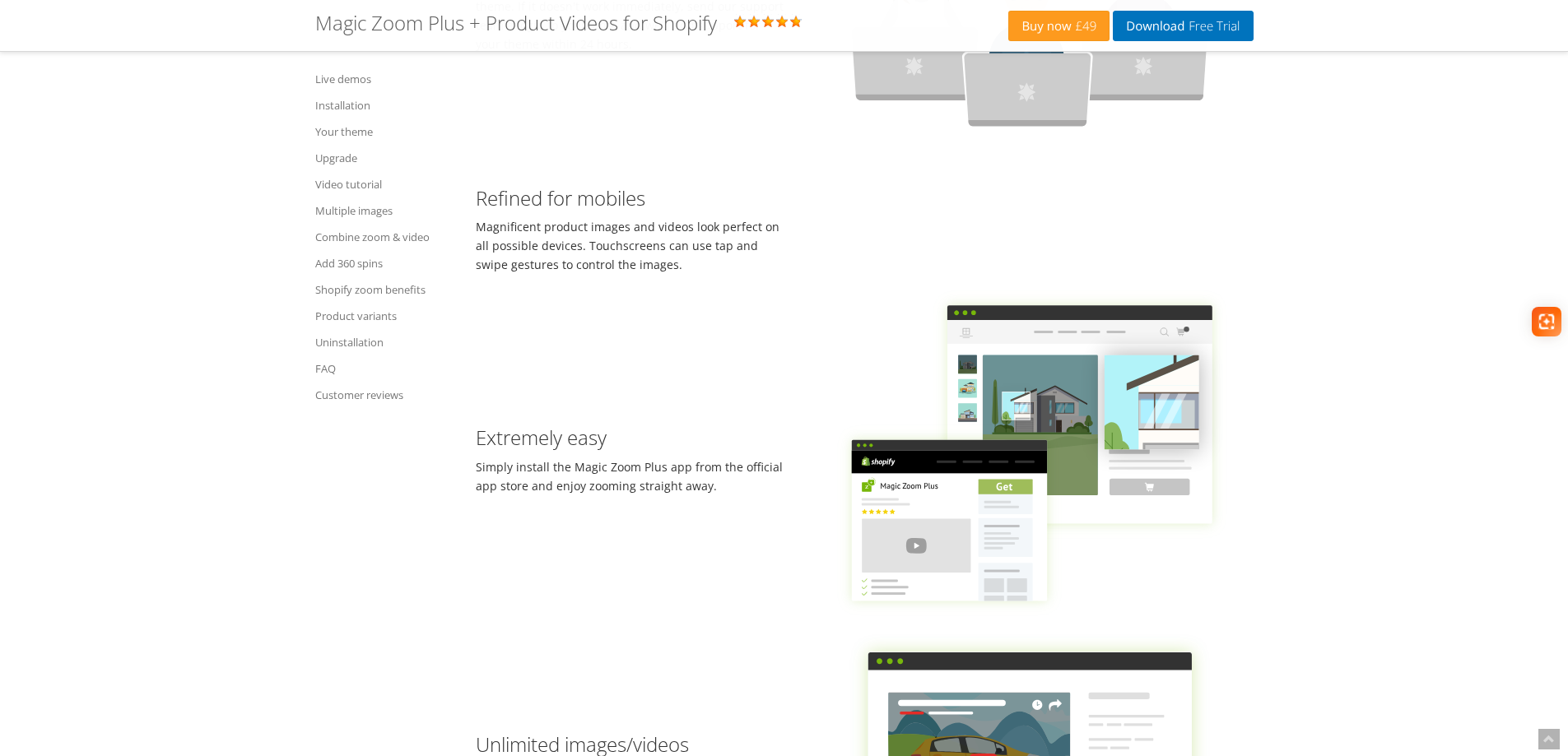
click at [638, 274] on div "Refined for mobiles Magnificent product images and videos look perfect on all p…" at bounding box center [630, 222] width 334 height 103
click at [580, 274] on div "Refined for mobiles Magnificent product images and videos look perfect on all p…" at bounding box center [630, 222] width 334 height 103
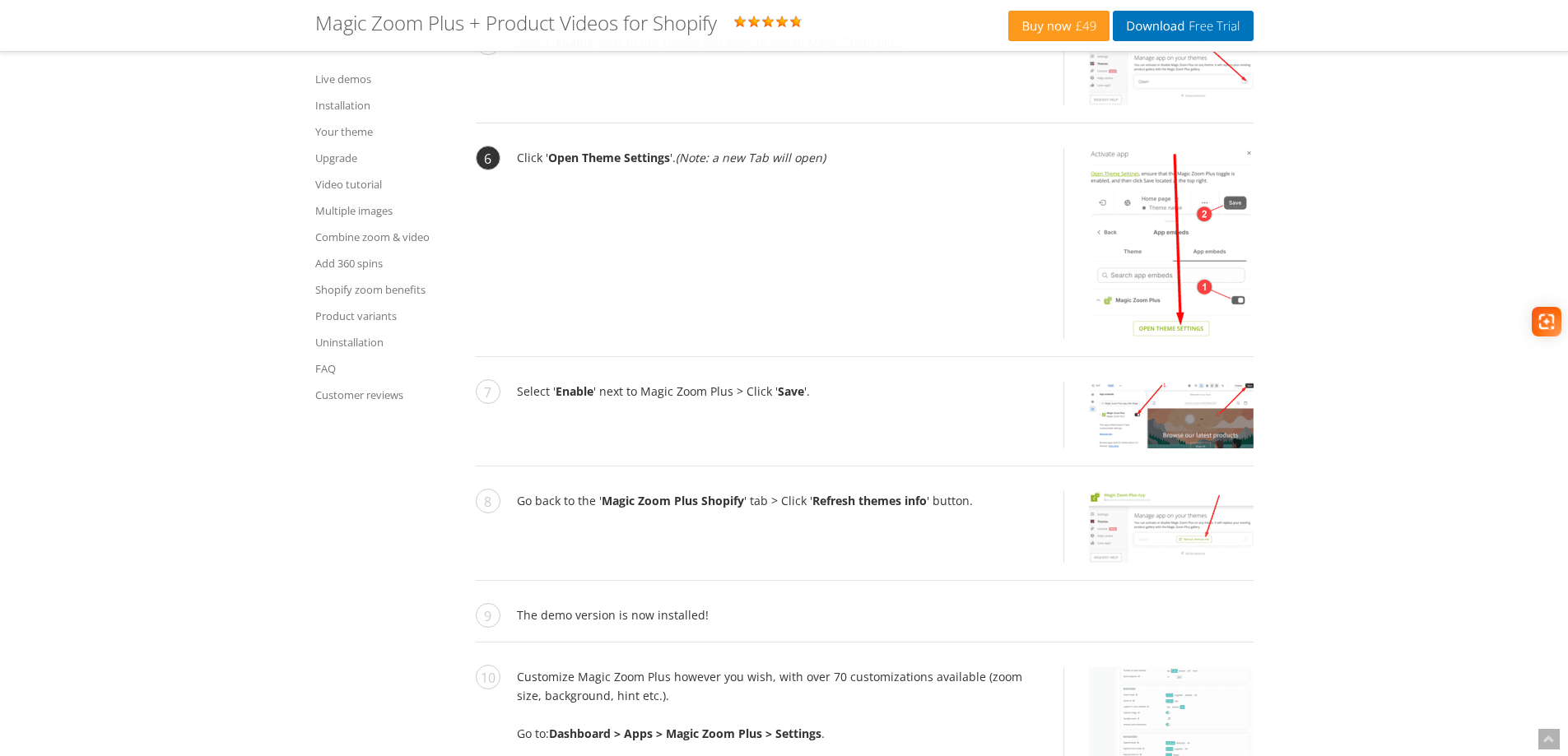
scroll to position [3539, 0]
